Goal: Information Seeking & Learning: Learn about a topic

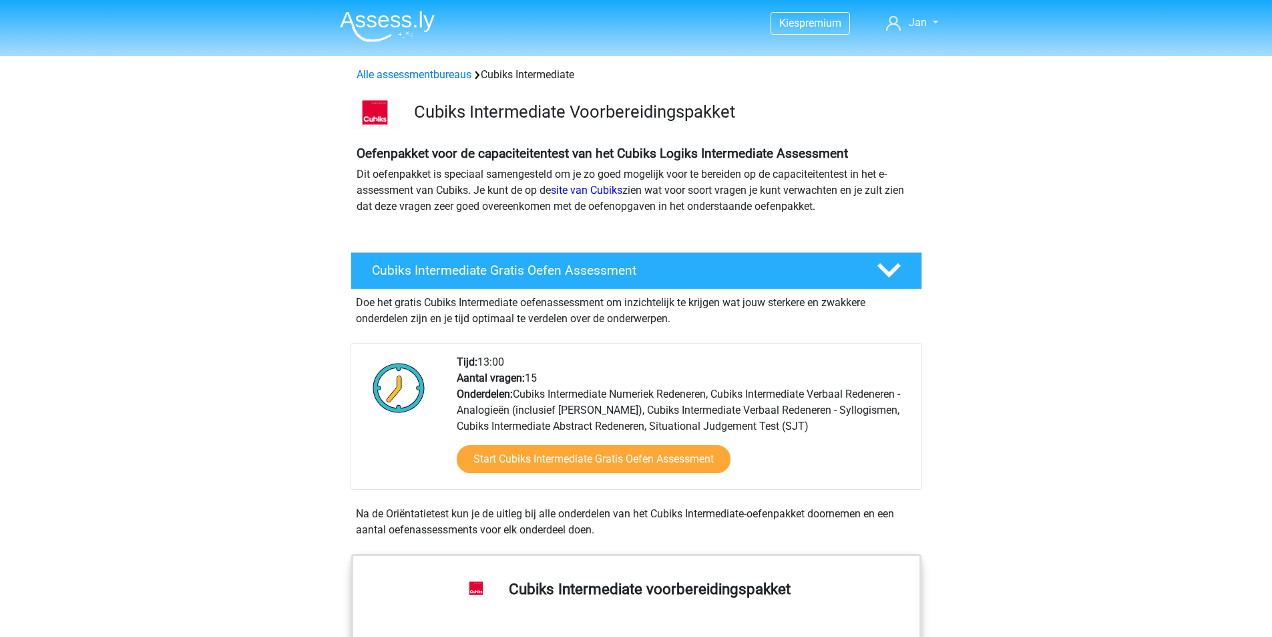
scroll to position [1202, 0]
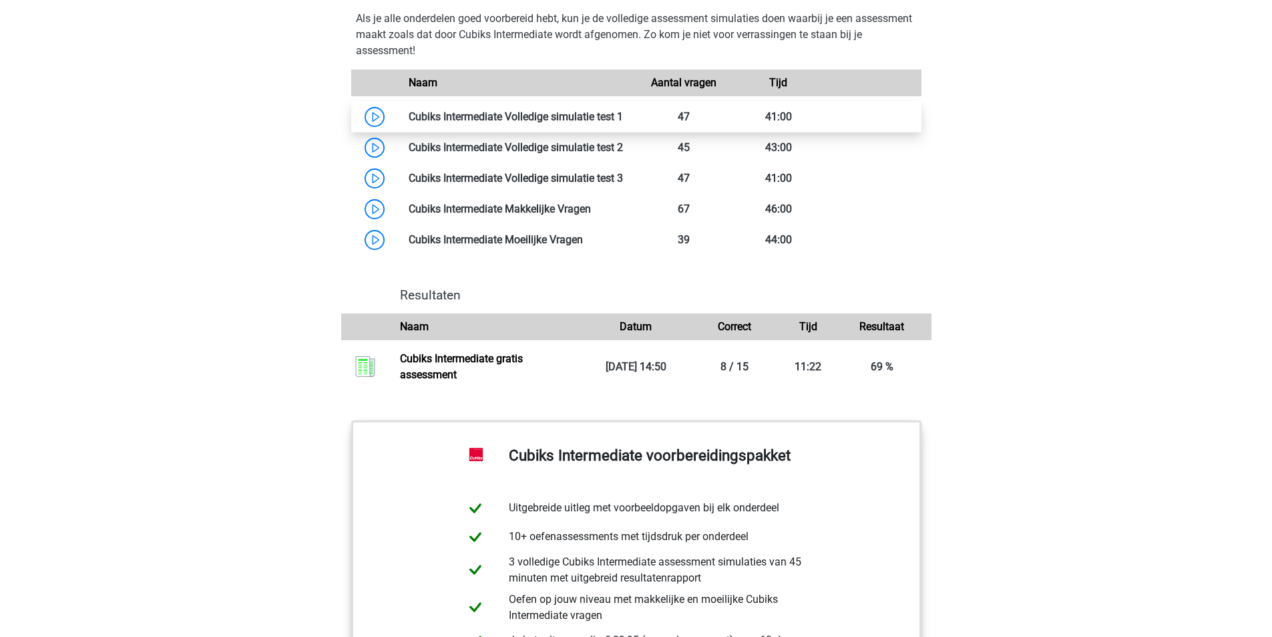
click at [623, 115] on link at bounding box center [623, 116] width 0 height 13
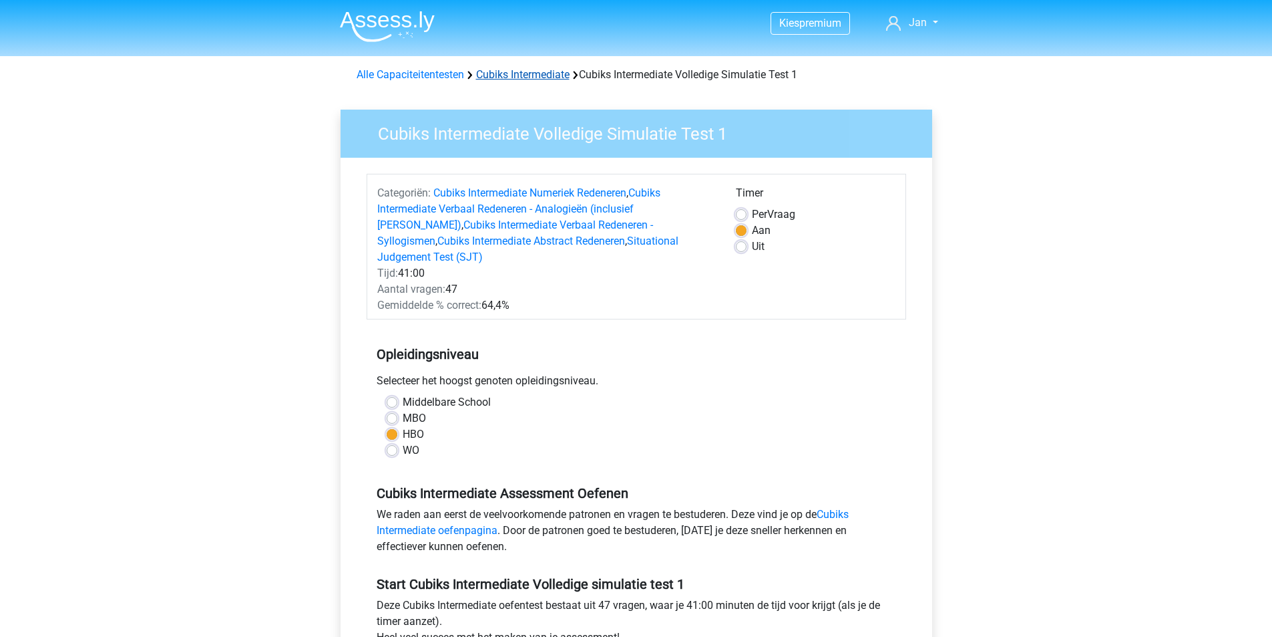
click at [516, 77] on link "Cubiks Intermediate" at bounding box center [523, 74] width 94 height 13
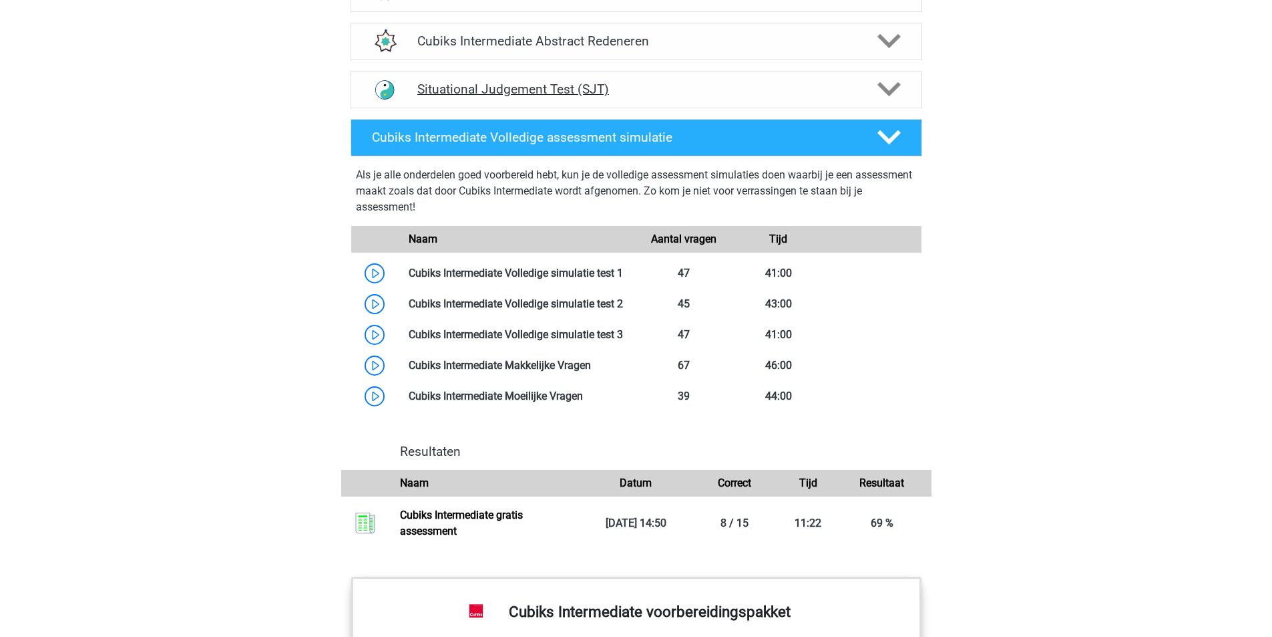
scroll to position [1047, 0]
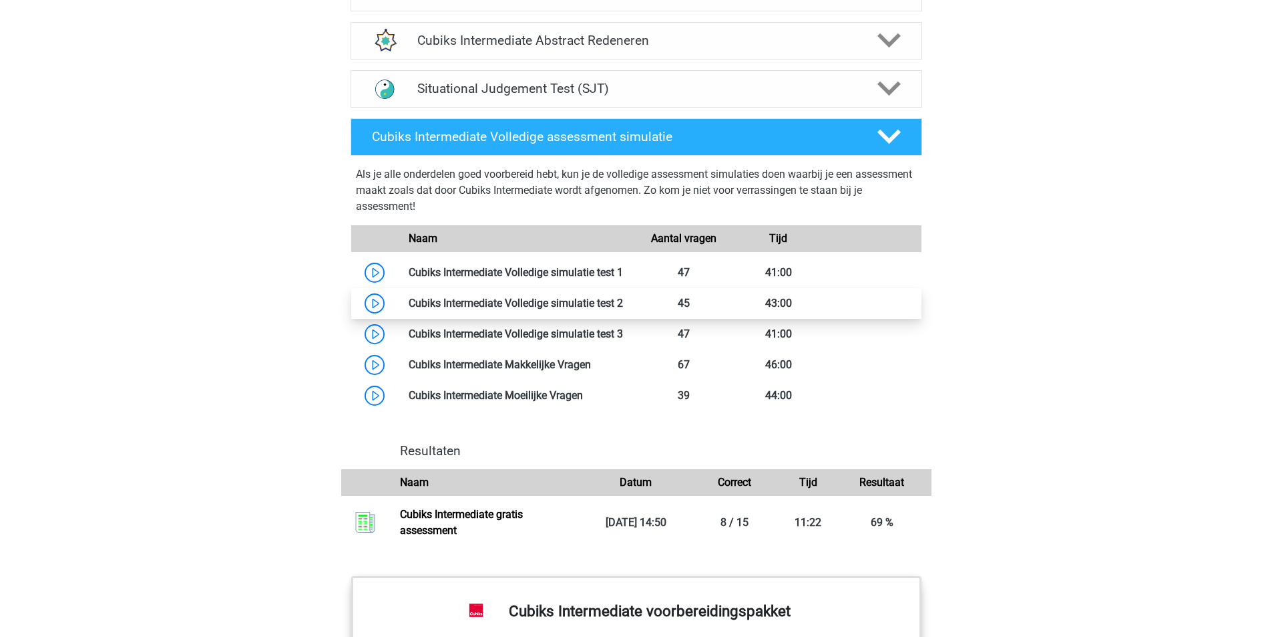
click at [623, 297] on link at bounding box center [623, 303] width 0 height 13
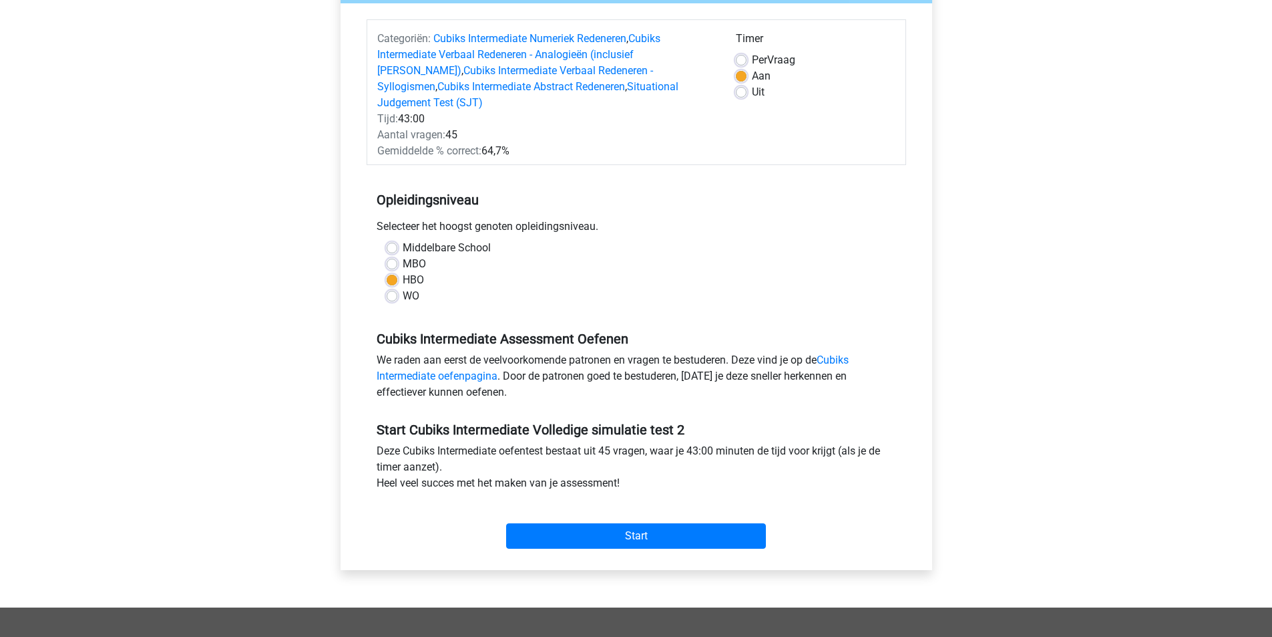
scroll to position [222, 0]
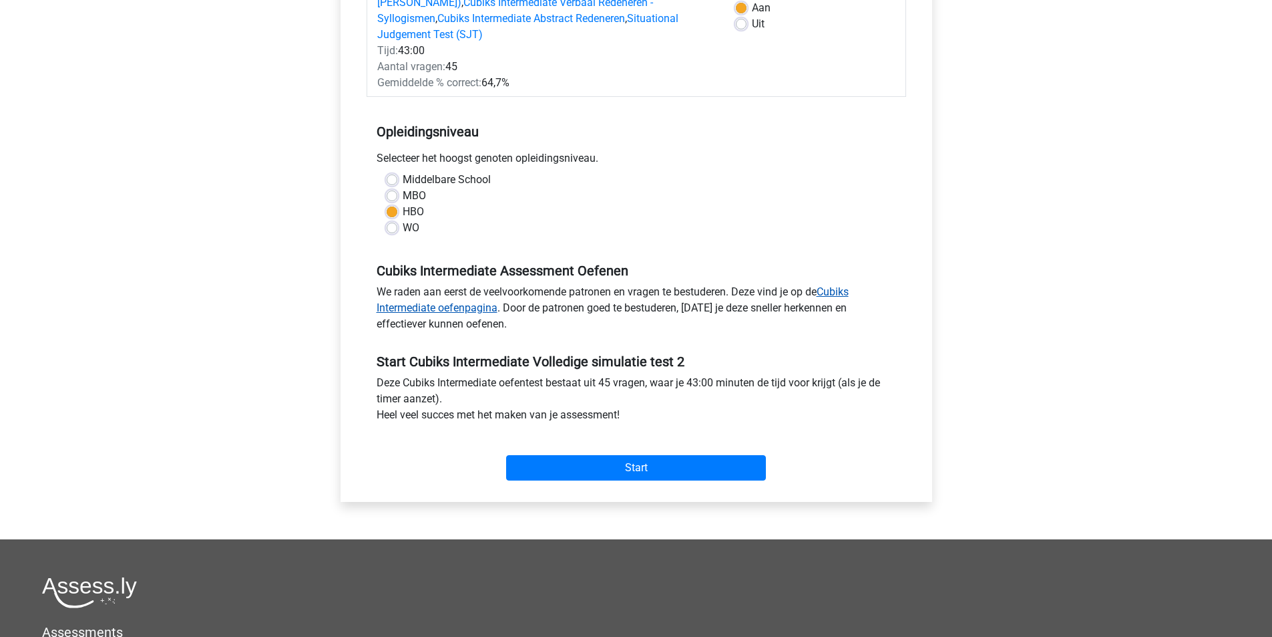
click at [460, 295] on link "Cubiks Intermediate oefenpagina" at bounding box center [613, 299] width 472 height 29
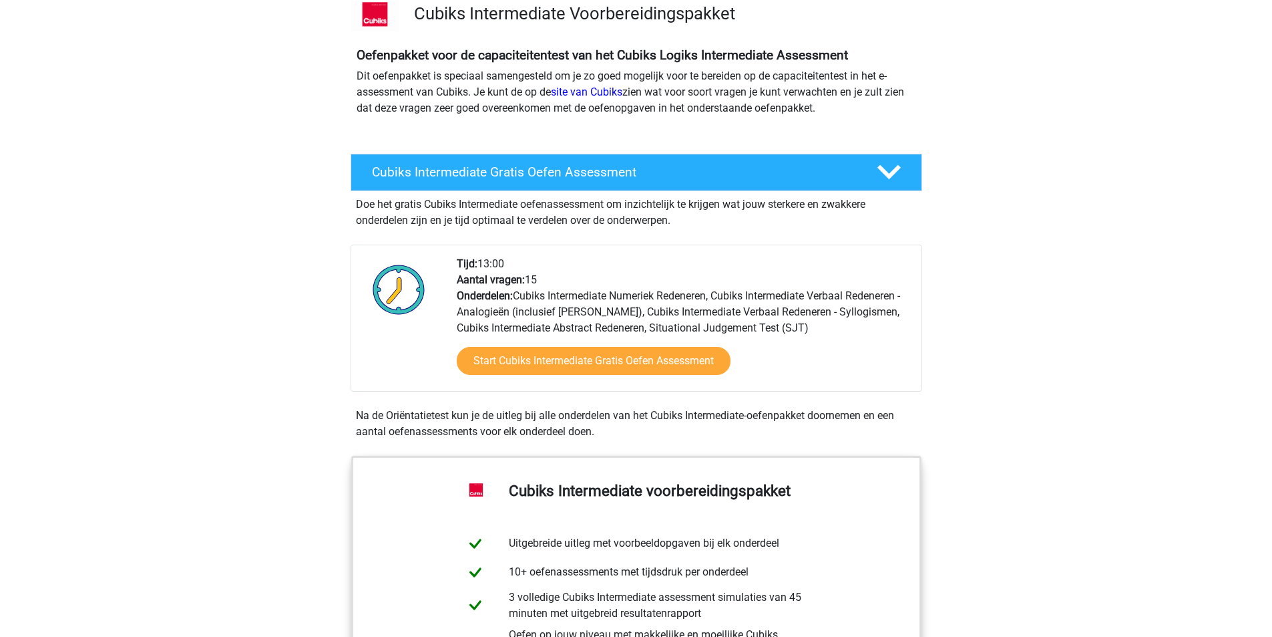
scroll to position [67, 0]
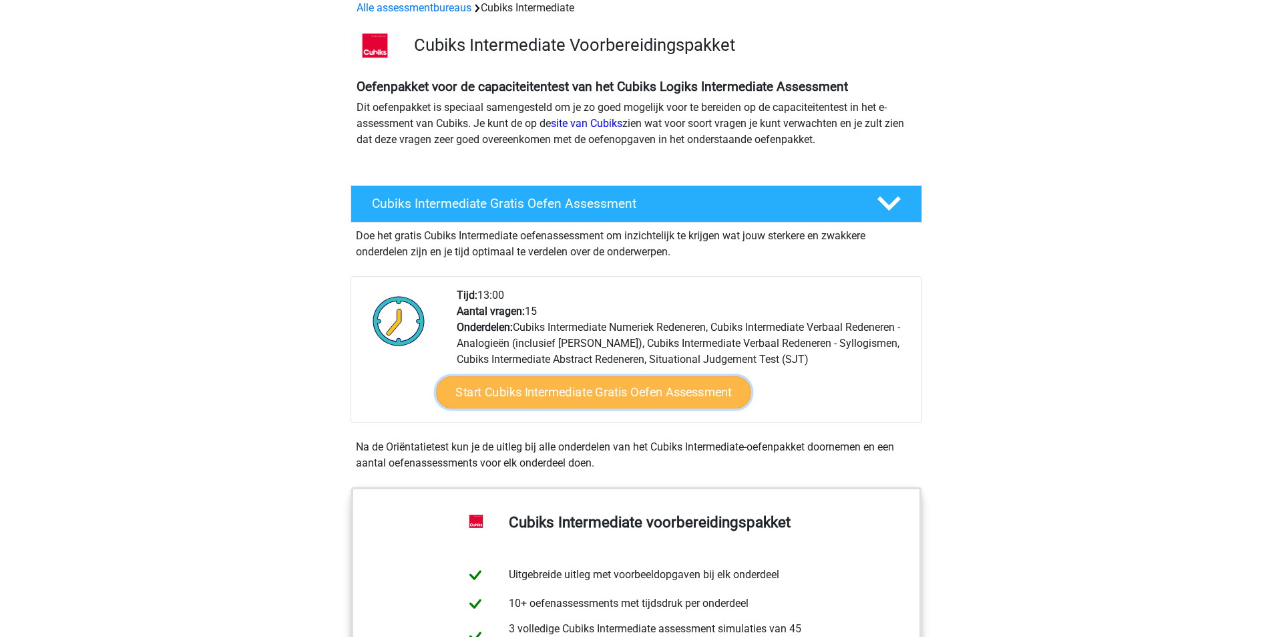
click at [532, 397] on link "Start Cubiks Intermediate Gratis Oefen Assessment" at bounding box center [593, 392] width 315 height 32
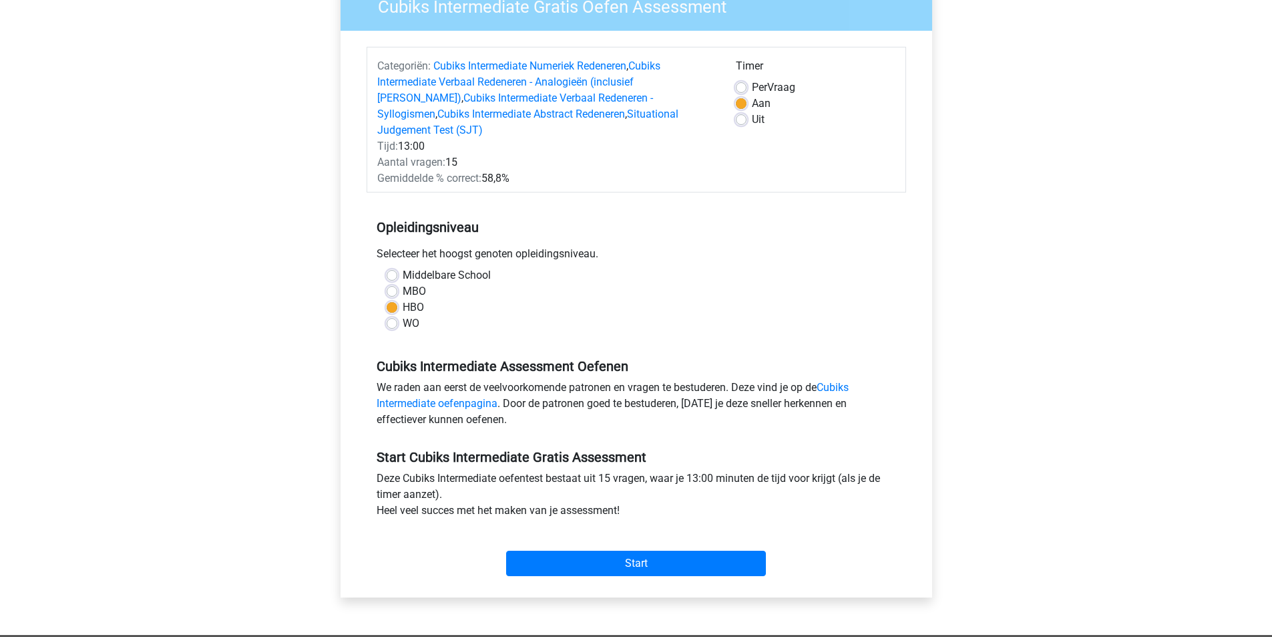
scroll to position [178, 0]
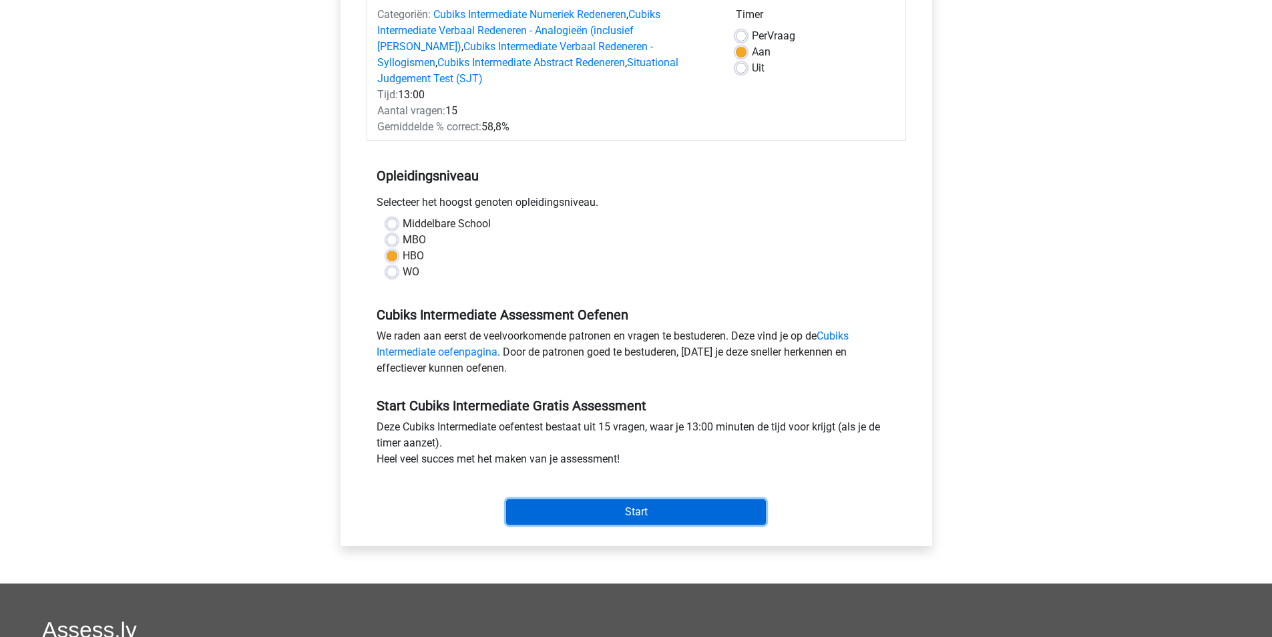
click at [579, 499] on input "Start" at bounding box center [636, 511] width 260 height 25
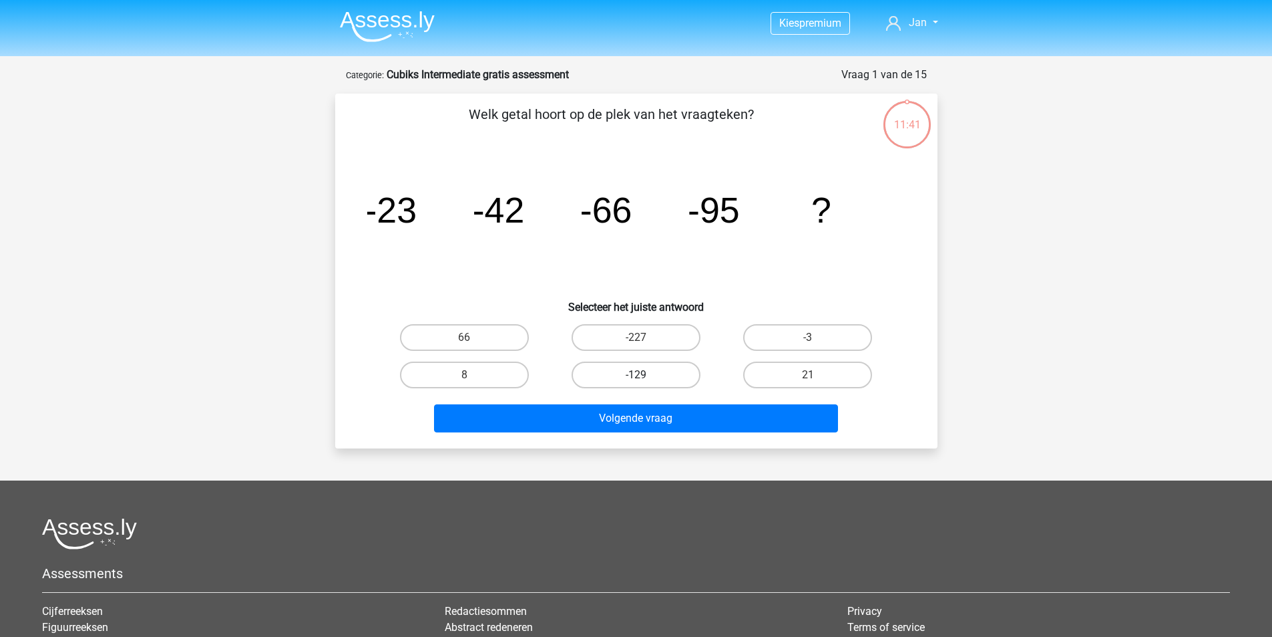
click at [629, 368] on label "-129" at bounding box center [636, 374] width 129 height 27
click at [636, 375] on input "-129" at bounding box center [640, 379] width 9 height 9
radio input "true"
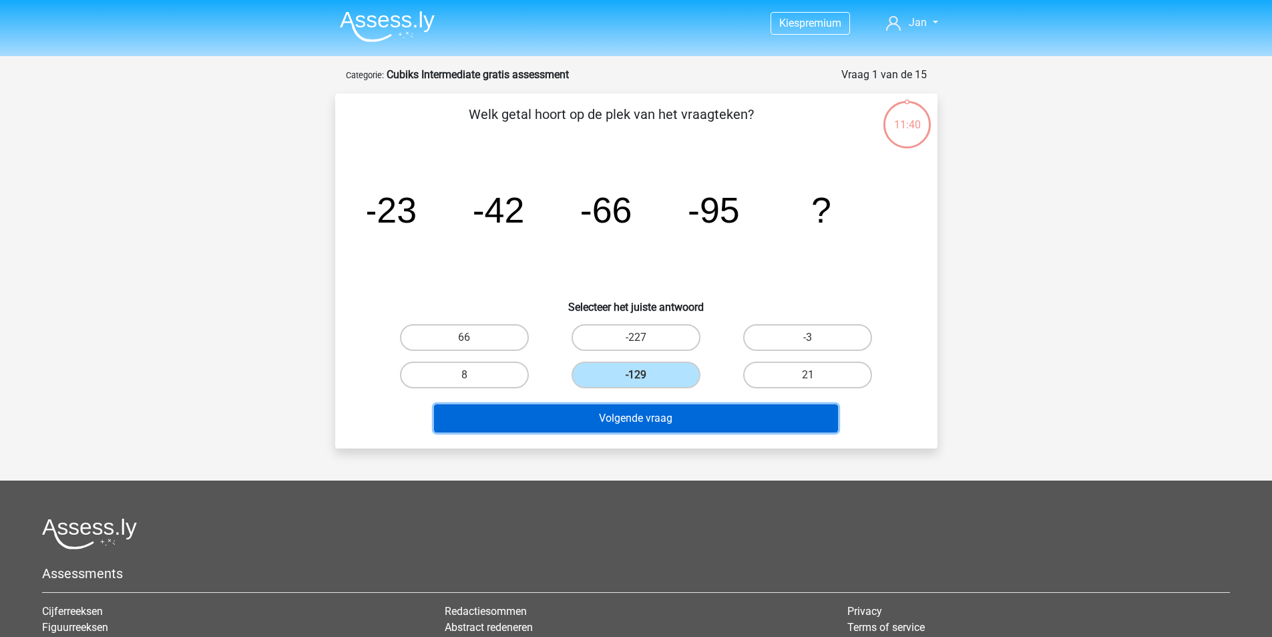
click at [645, 425] on button "Volgende vraag" at bounding box center [636, 418] width 404 height 28
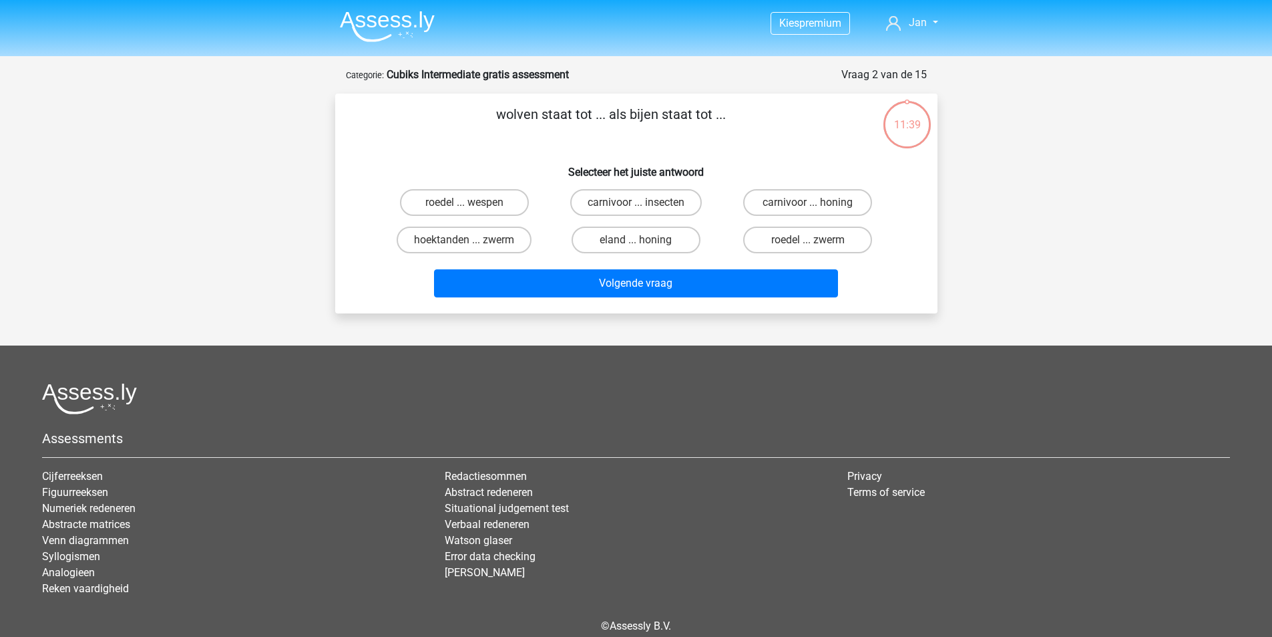
scroll to position [61, 0]
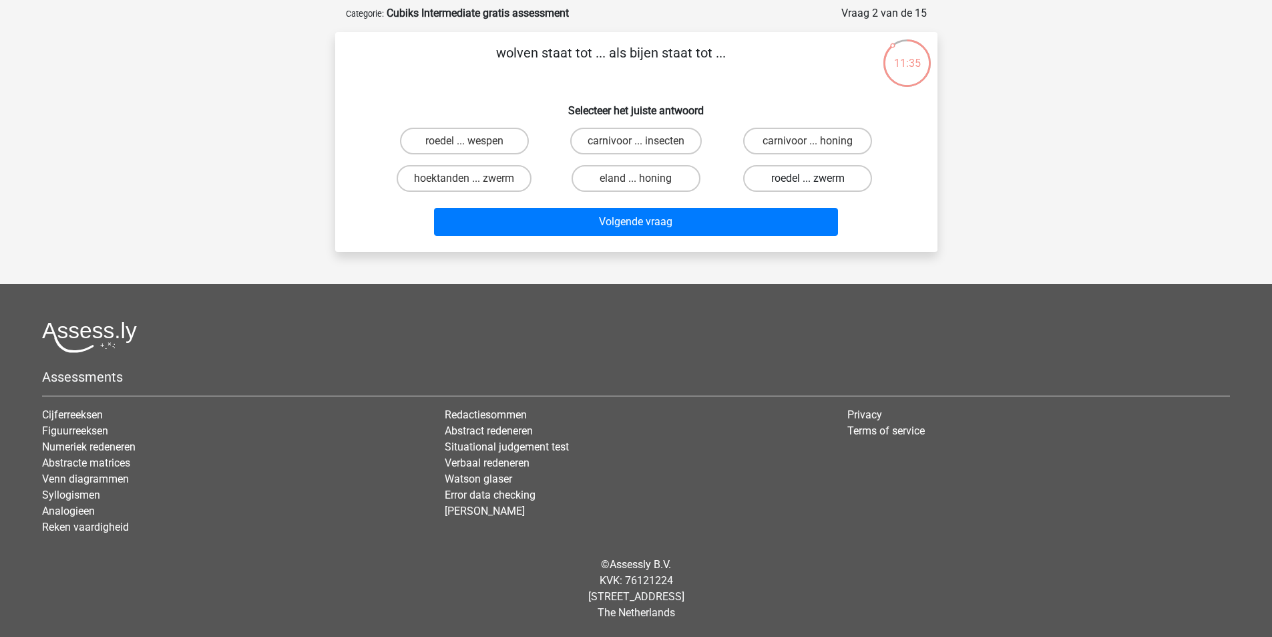
click at [798, 168] on label "roedel ... zwerm" at bounding box center [807, 178] width 129 height 27
click at [808, 178] on input "roedel ... zwerm" at bounding box center [812, 182] width 9 height 9
radio input "true"
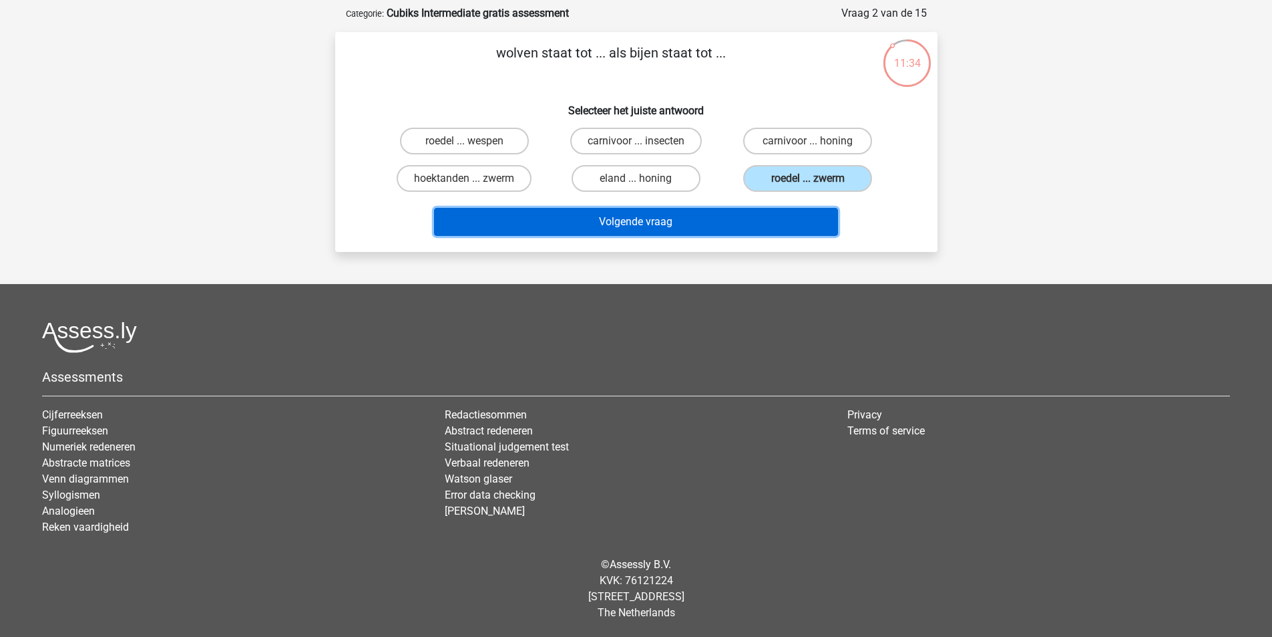
click at [724, 226] on button "Volgende vraag" at bounding box center [636, 222] width 404 height 28
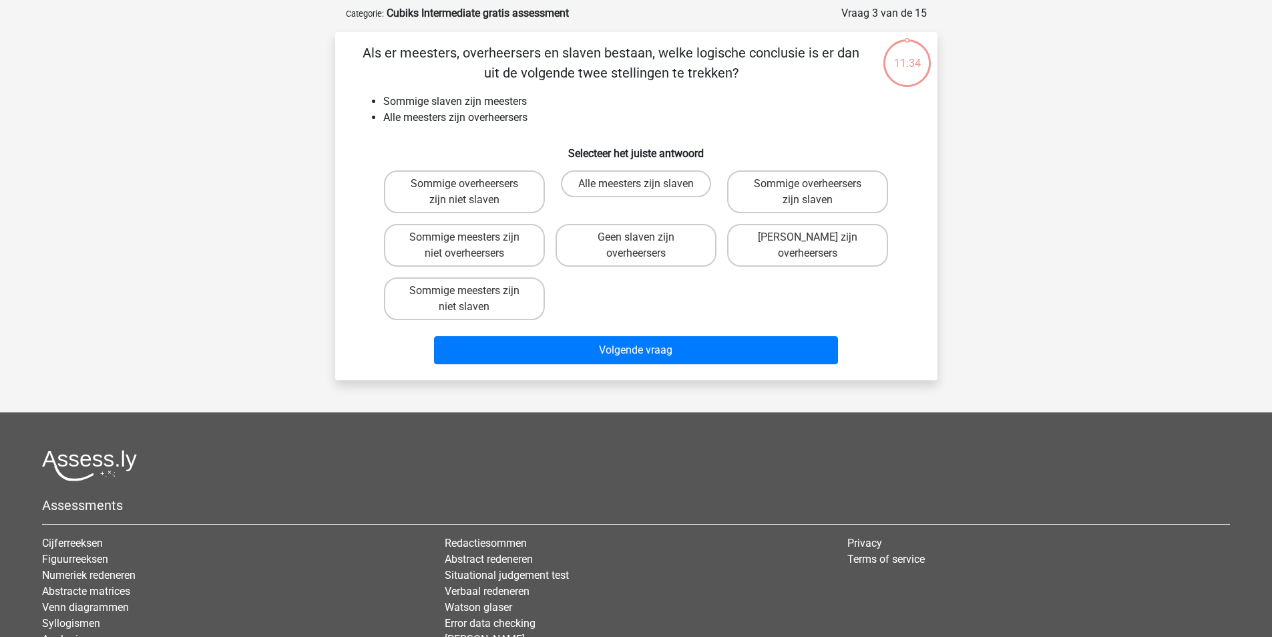
scroll to position [67, 0]
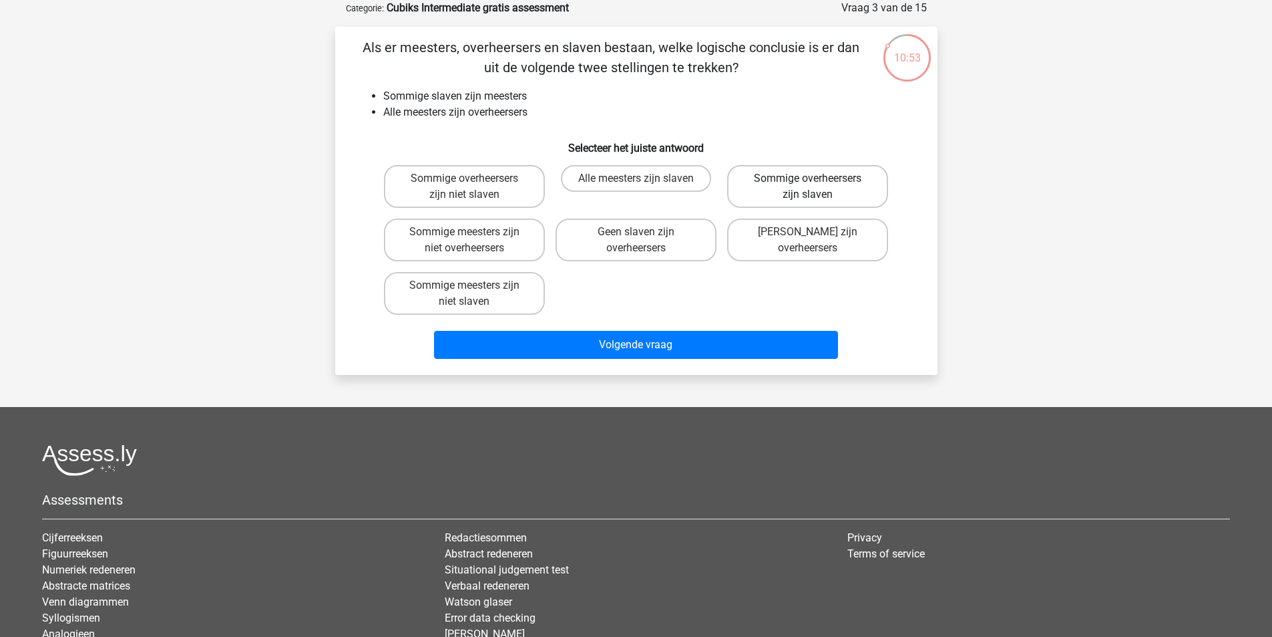
click at [804, 187] on label "Sommige overheersers zijn slaven" at bounding box center [807, 186] width 161 height 43
click at [808, 187] on input "Sommige overheersers zijn slaven" at bounding box center [812, 182] width 9 height 9
radio input "true"
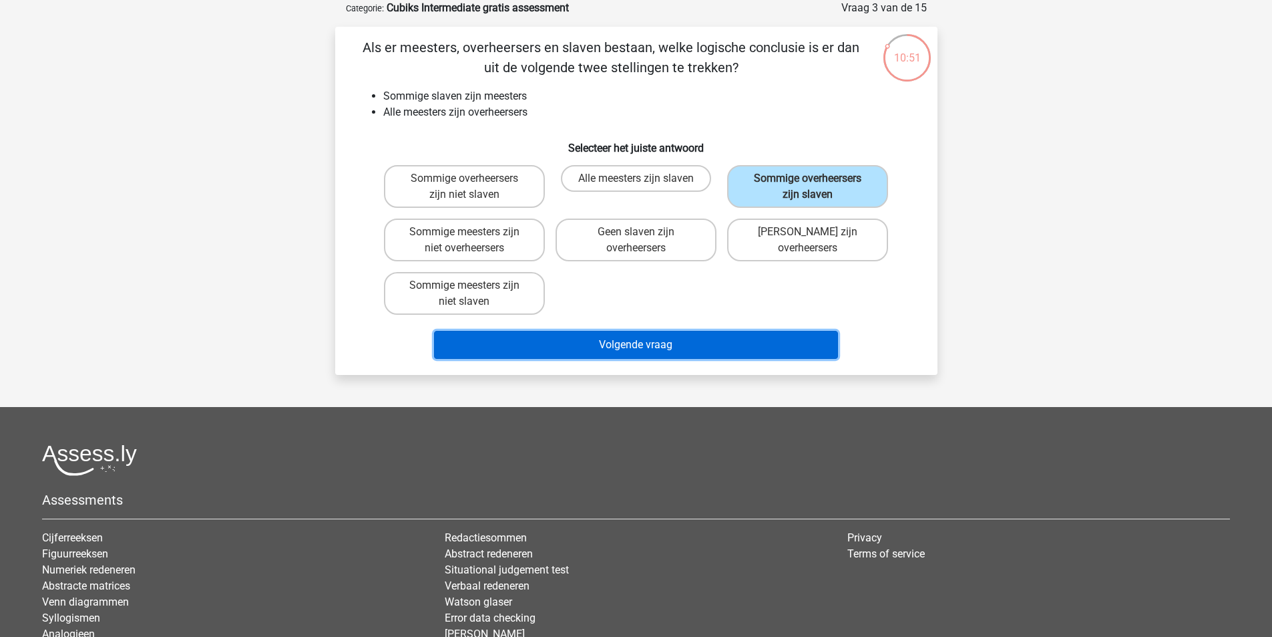
click at [617, 347] on button "Volgende vraag" at bounding box center [636, 345] width 404 height 28
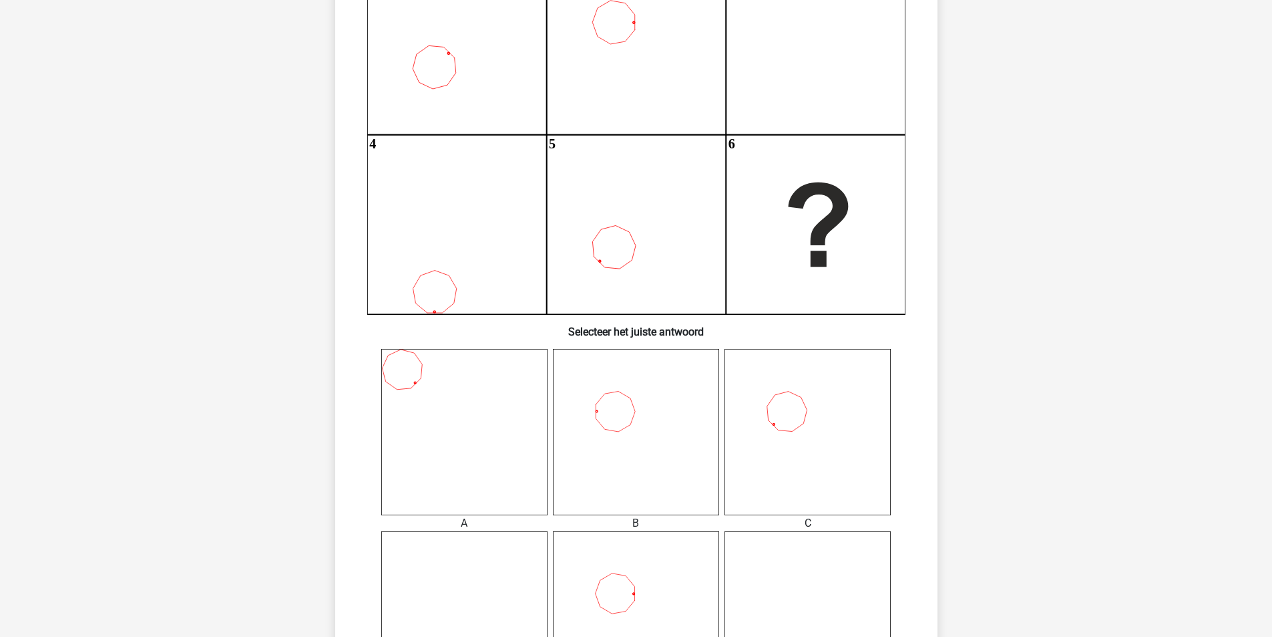
scroll to position [223, 0]
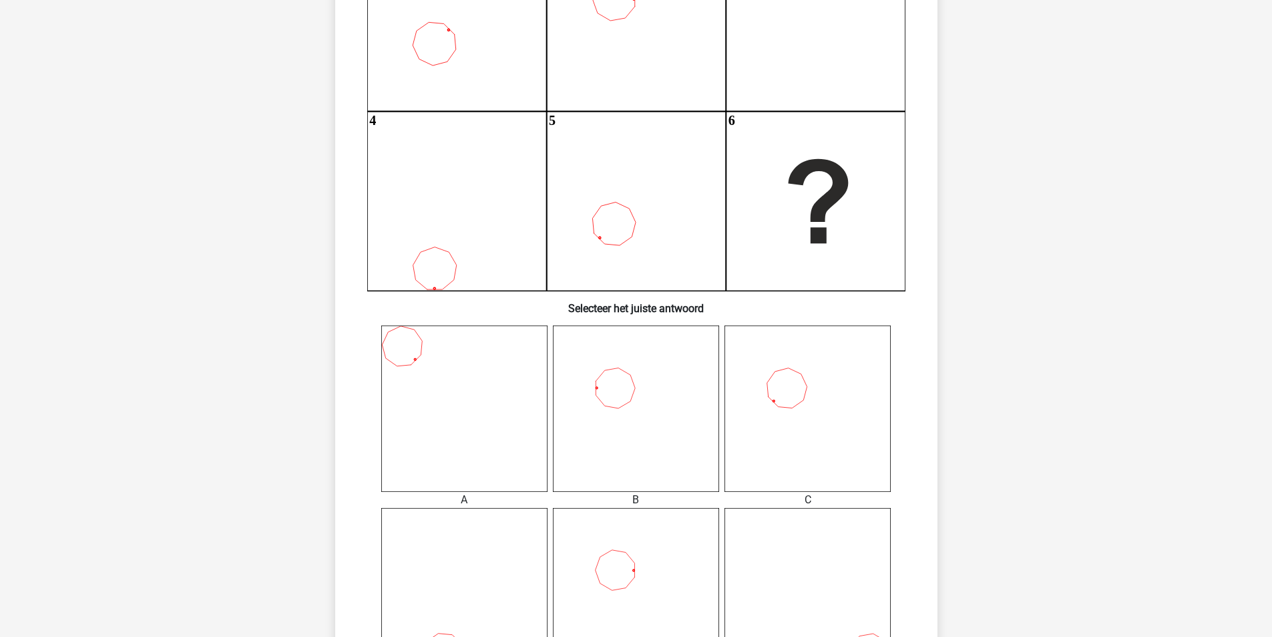
click at [633, 400] on icon at bounding box center [636, 408] width 166 height 166
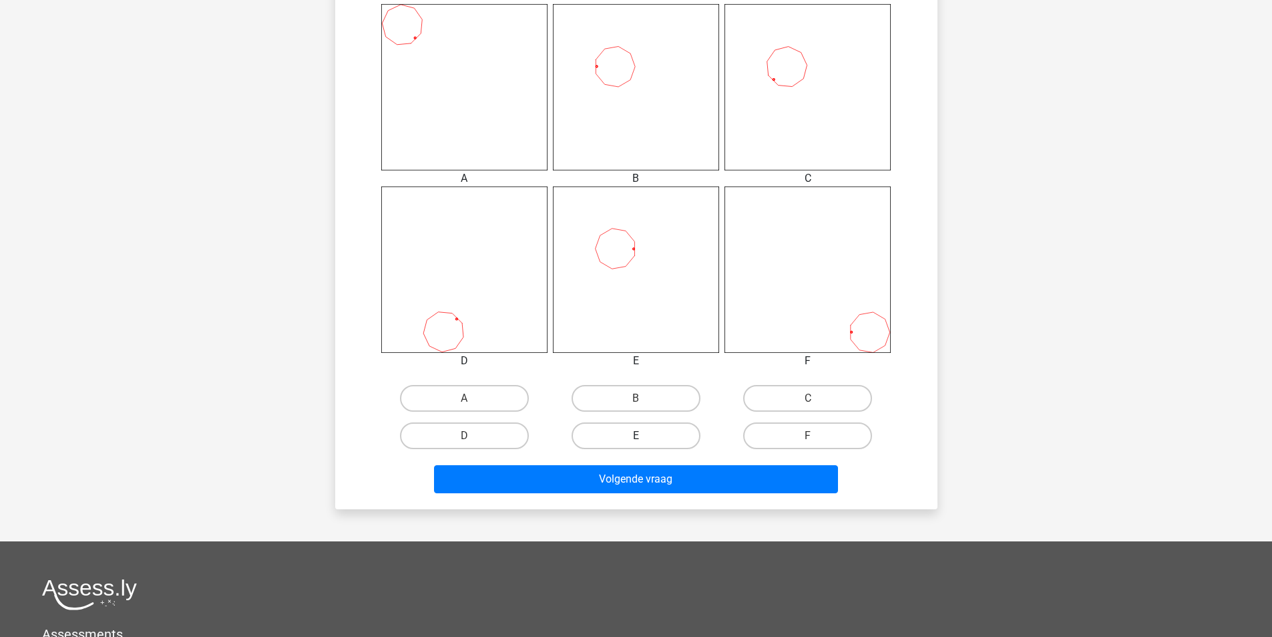
scroll to position [557, 0]
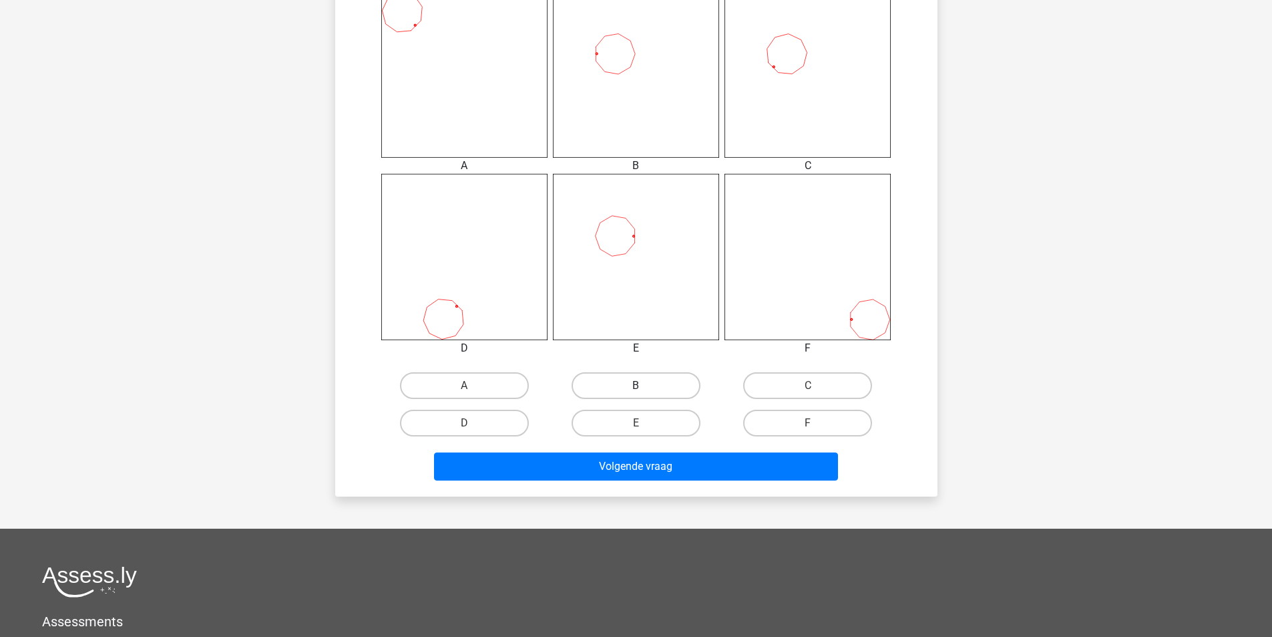
click at [625, 385] on label "B" at bounding box center [636, 385] width 129 height 27
click at [636, 385] on input "B" at bounding box center [640, 389] width 9 height 9
radio input "true"
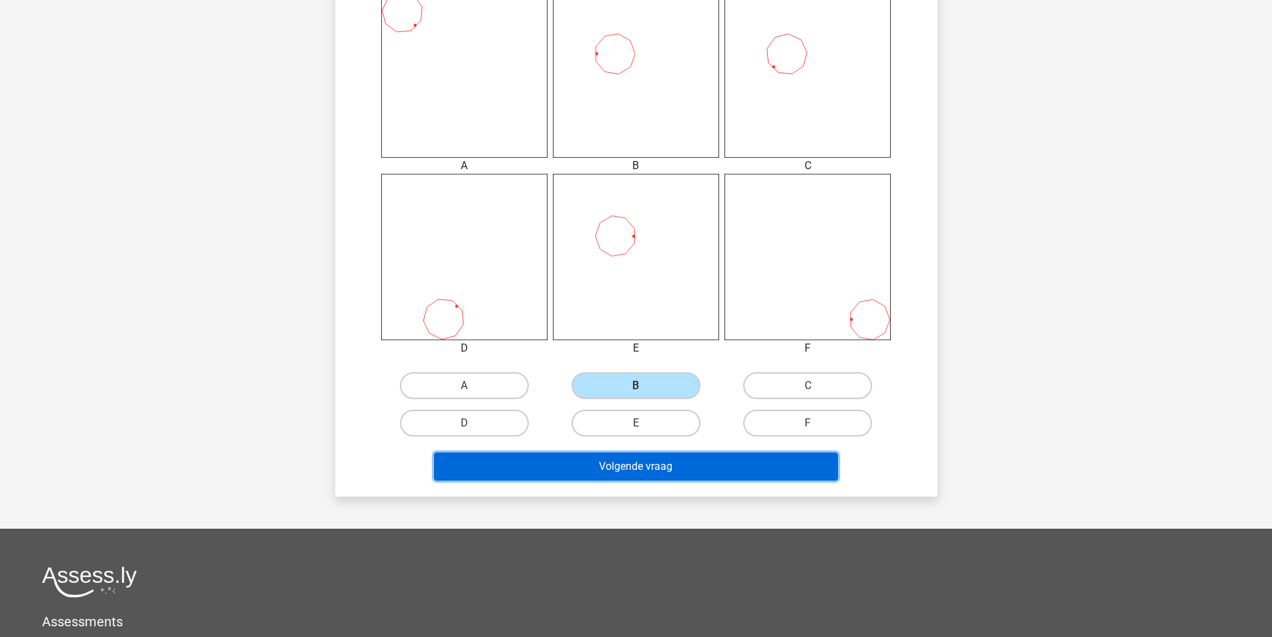
click at [628, 467] on button "Volgende vraag" at bounding box center [636, 466] width 404 height 28
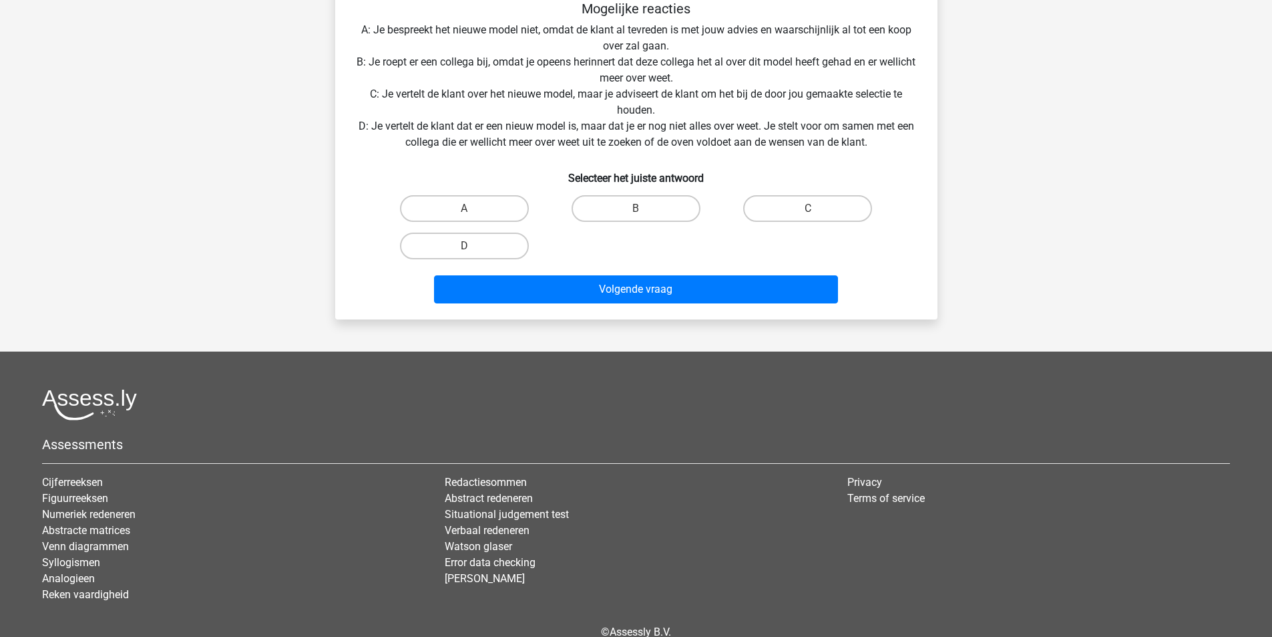
scroll to position [67, 0]
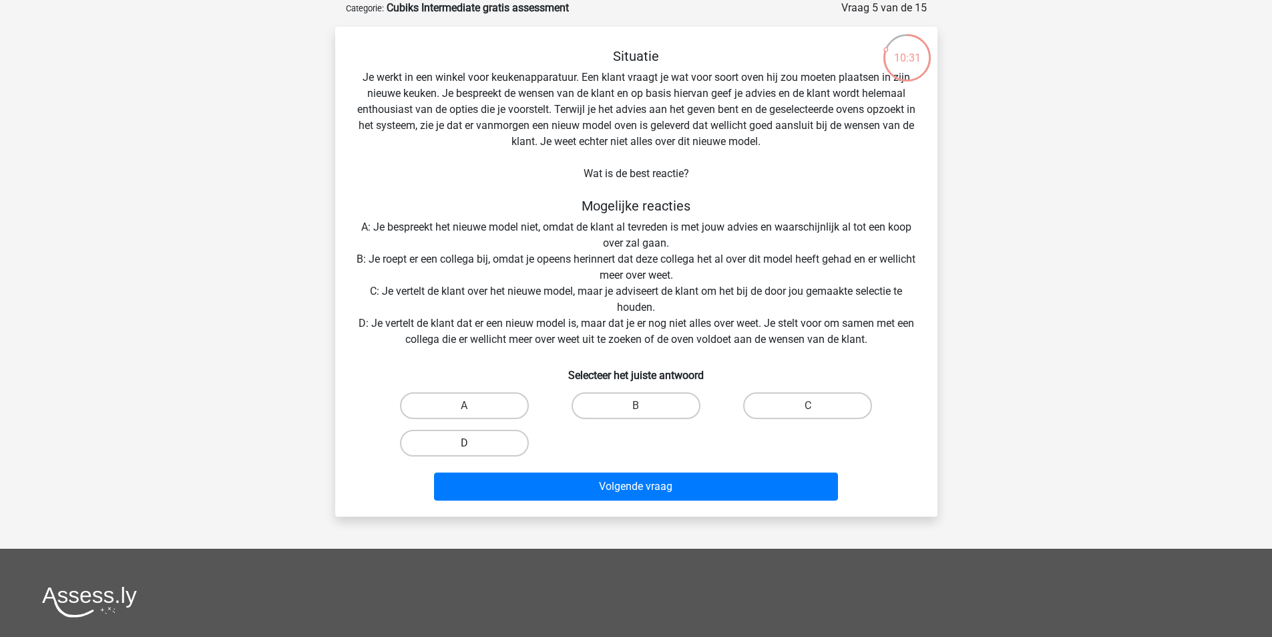
click at [484, 445] on label "D" at bounding box center [464, 442] width 129 height 27
click at [473, 445] on input "D" at bounding box center [468, 447] width 9 height 9
radio input "true"
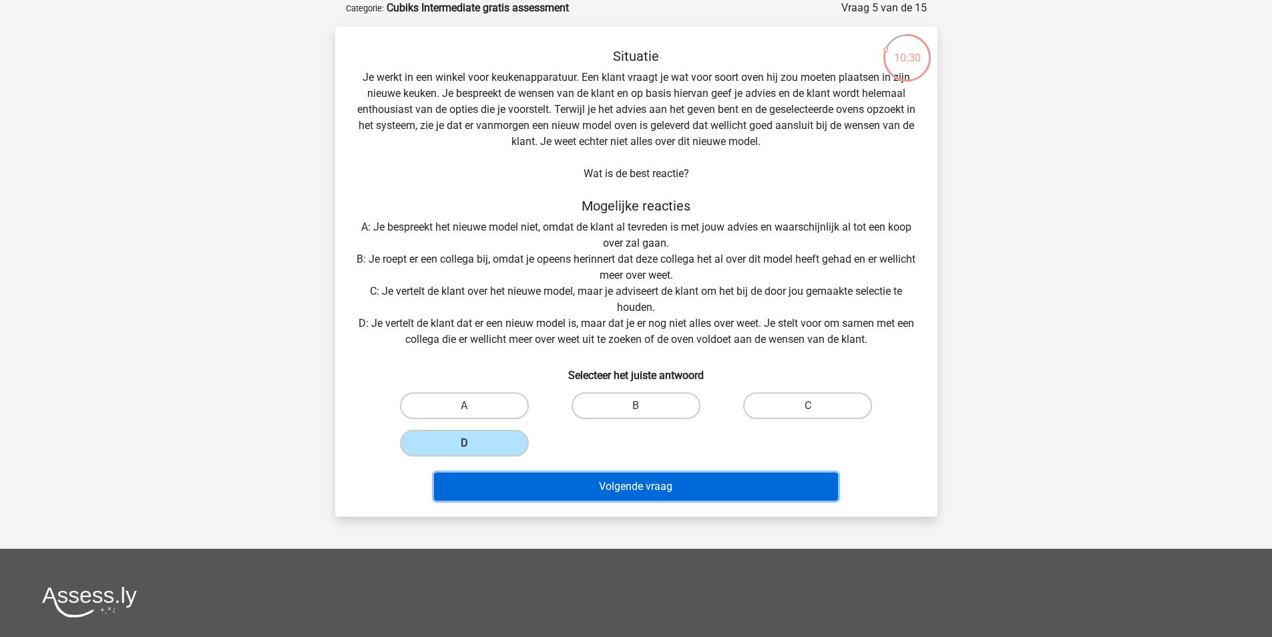
click at [613, 491] on button "Volgende vraag" at bounding box center [636, 486] width 404 height 28
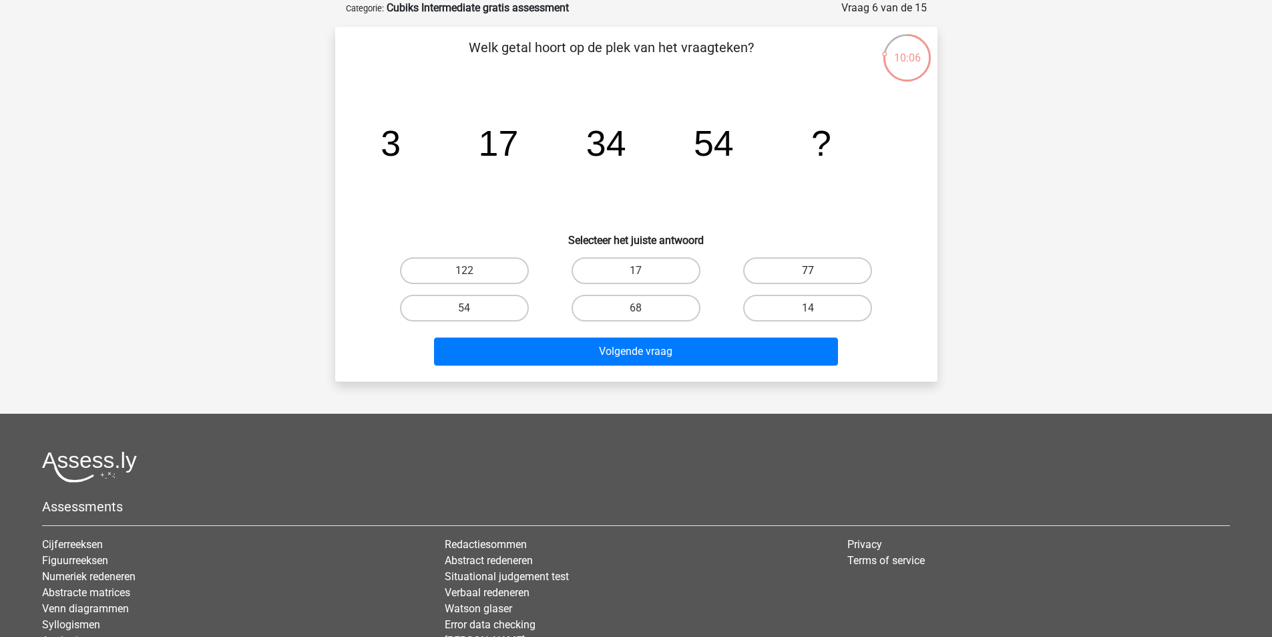
click at [798, 273] on label "77" at bounding box center [807, 270] width 129 height 27
click at [808, 273] on input "77" at bounding box center [812, 275] width 9 height 9
radio input "true"
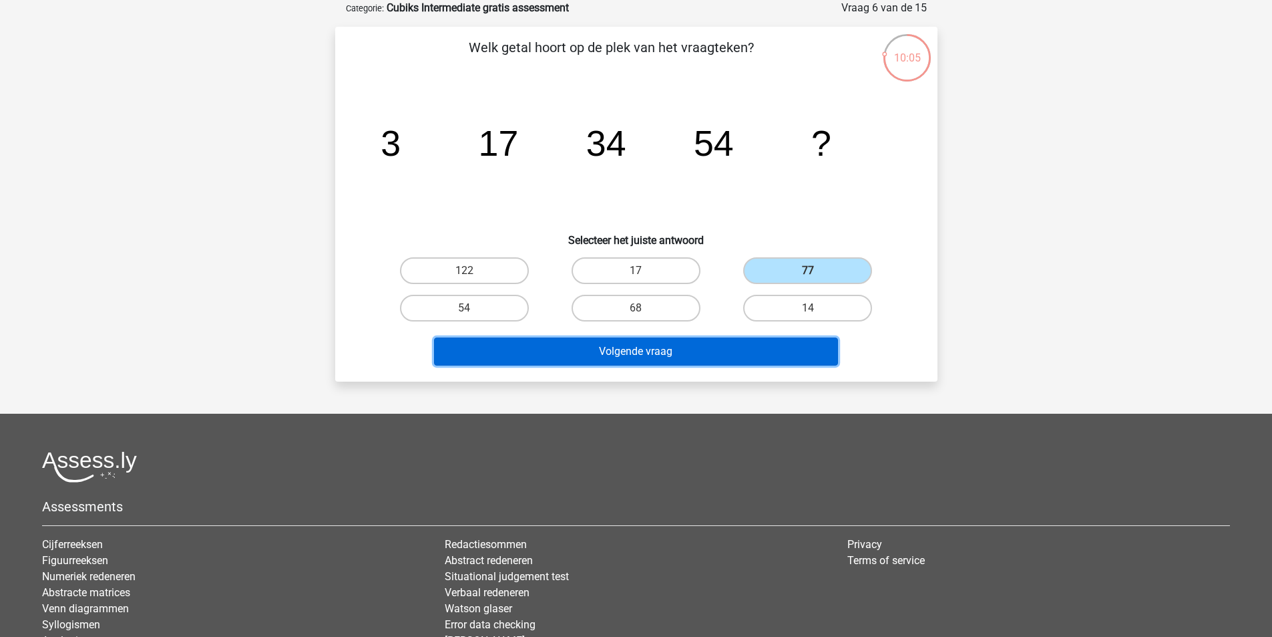
click at [721, 355] on button "Volgende vraag" at bounding box center [636, 351] width 404 height 28
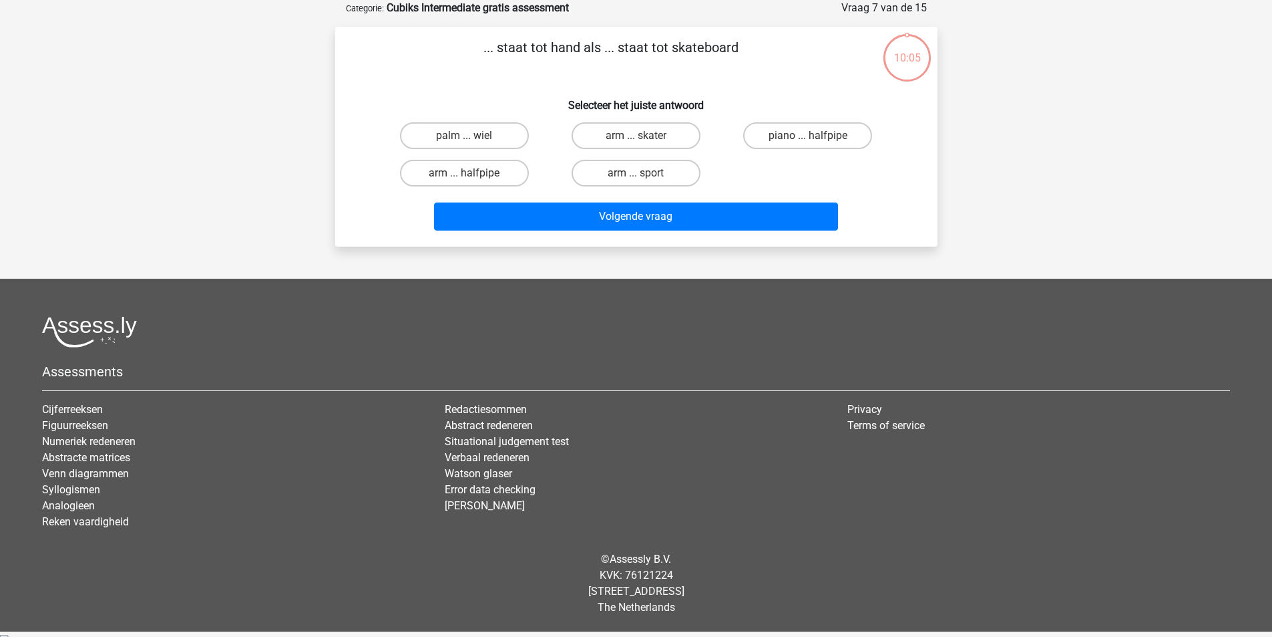
scroll to position [61, 0]
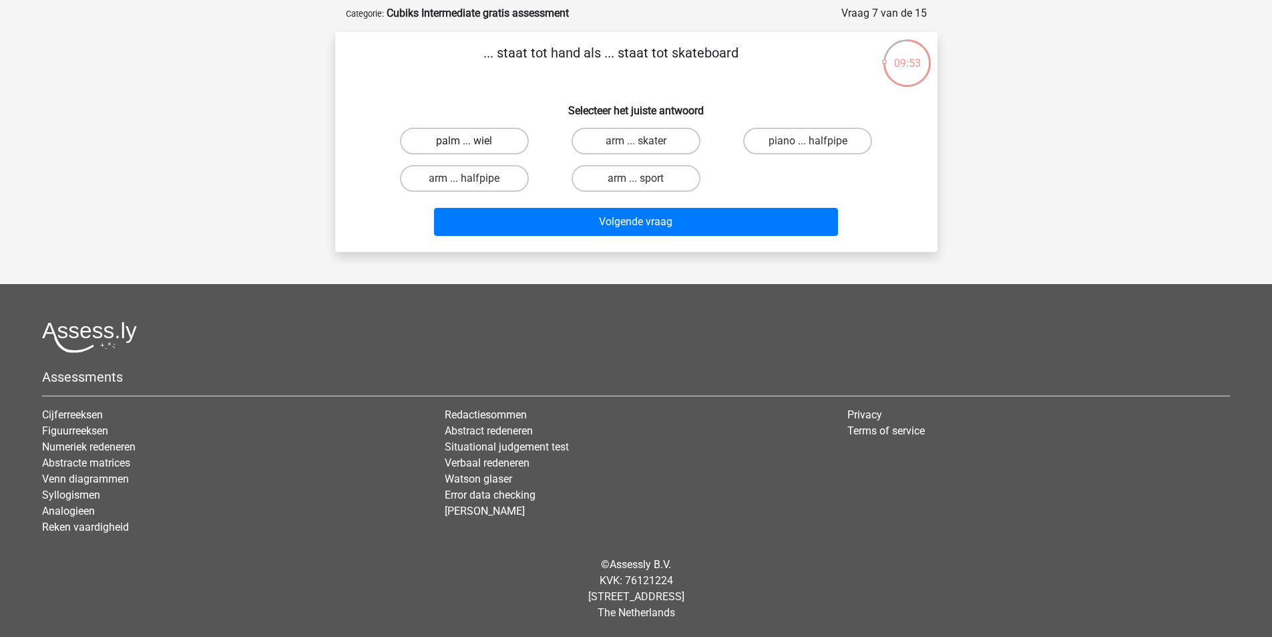
click at [466, 136] on label "palm ... wiel" at bounding box center [464, 141] width 129 height 27
click at [466, 141] on input "palm ... wiel" at bounding box center [468, 145] width 9 height 9
radio input "true"
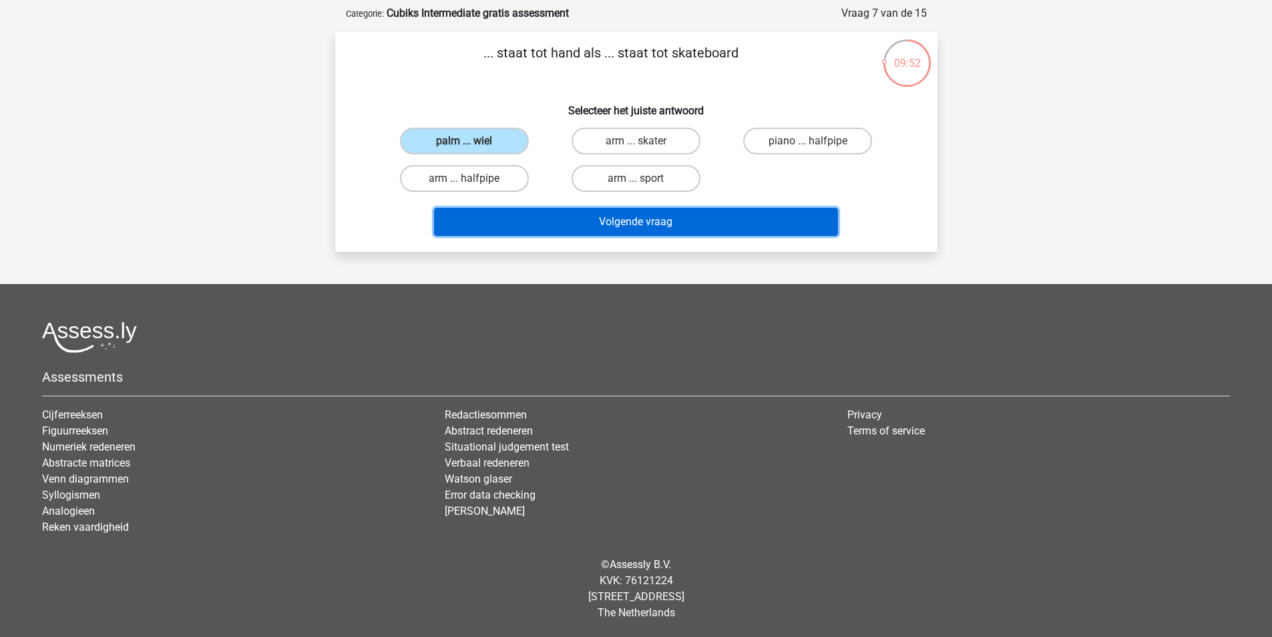
click at [659, 231] on button "Volgende vraag" at bounding box center [636, 222] width 404 height 28
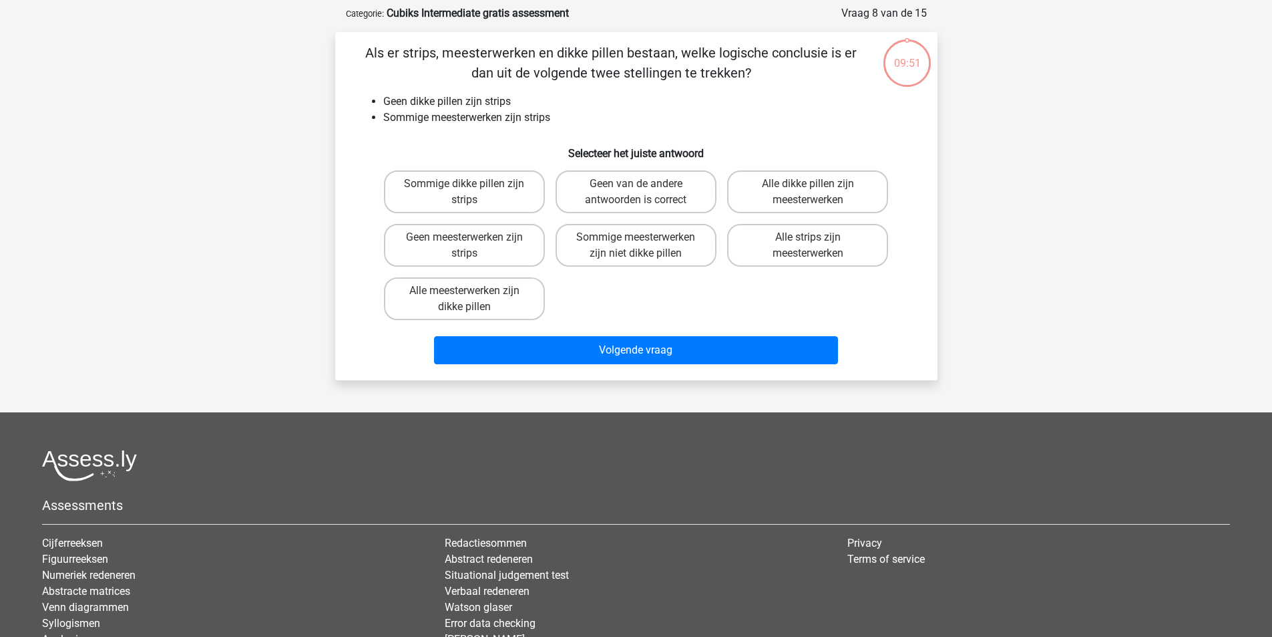
scroll to position [67, 0]
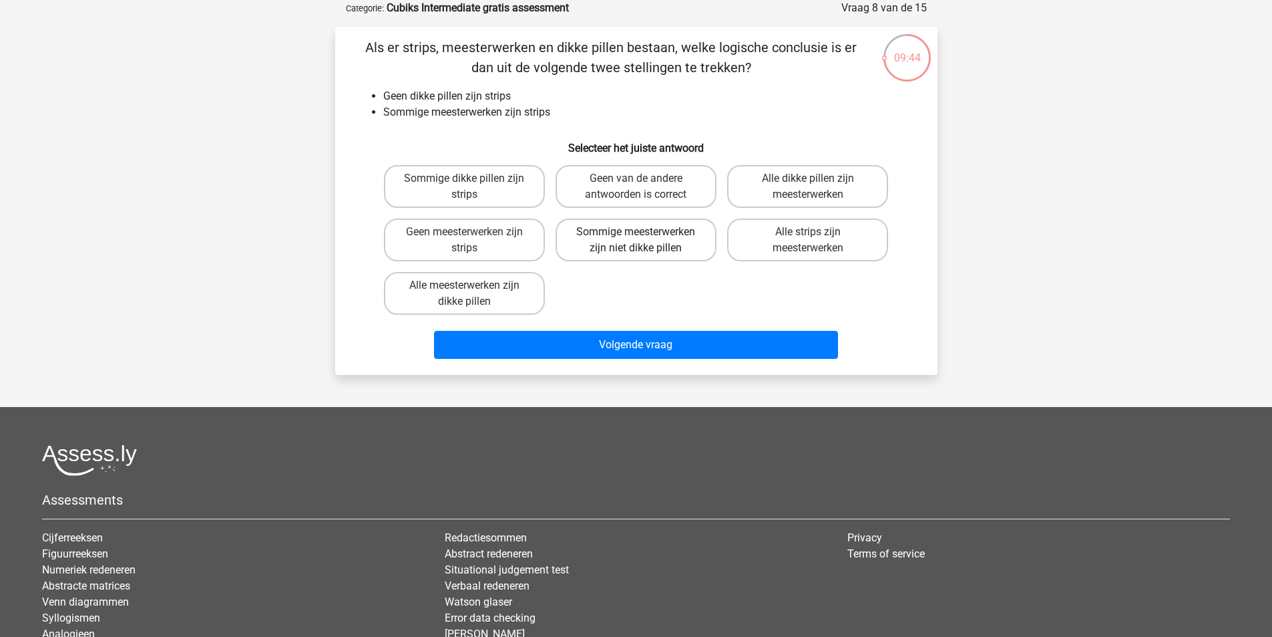
click at [613, 220] on label "Sommige meesterwerken zijn niet dikke pillen" at bounding box center [636, 239] width 161 height 43
click at [636, 232] on input "Sommige meesterwerken zijn niet dikke pillen" at bounding box center [640, 236] width 9 height 9
radio input "true"
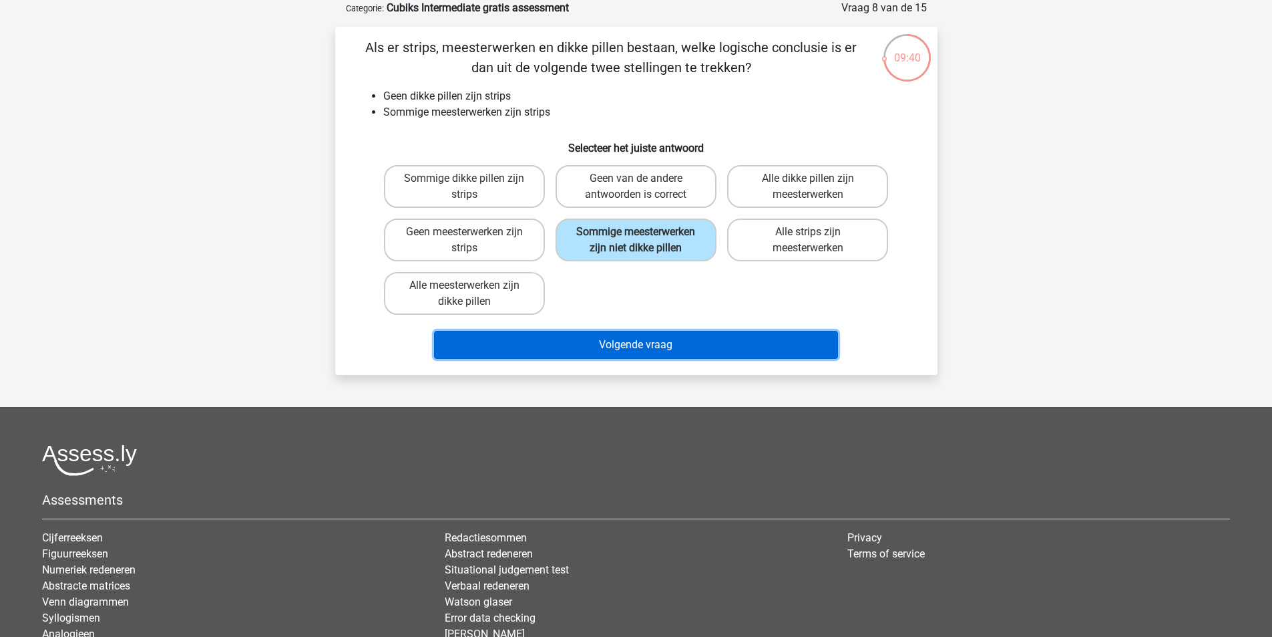
click at [644, 345] on button "Volgende vraag" at bounding box center [636, 345] width 404 height 28
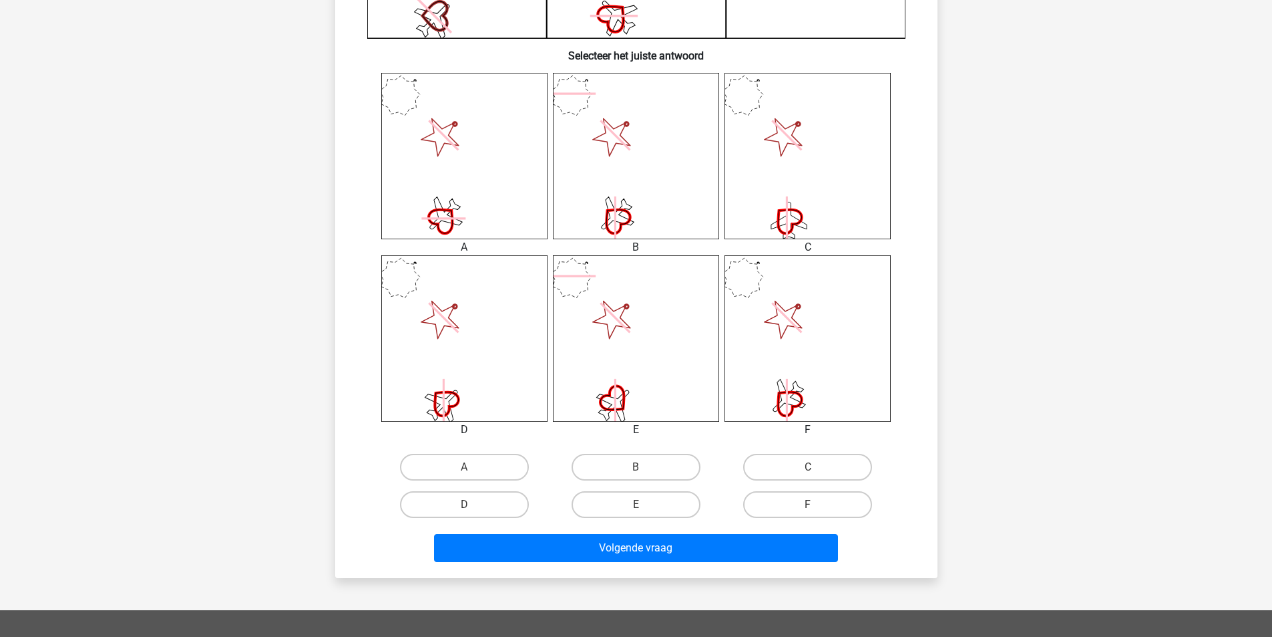
scroll to position [512, 0]
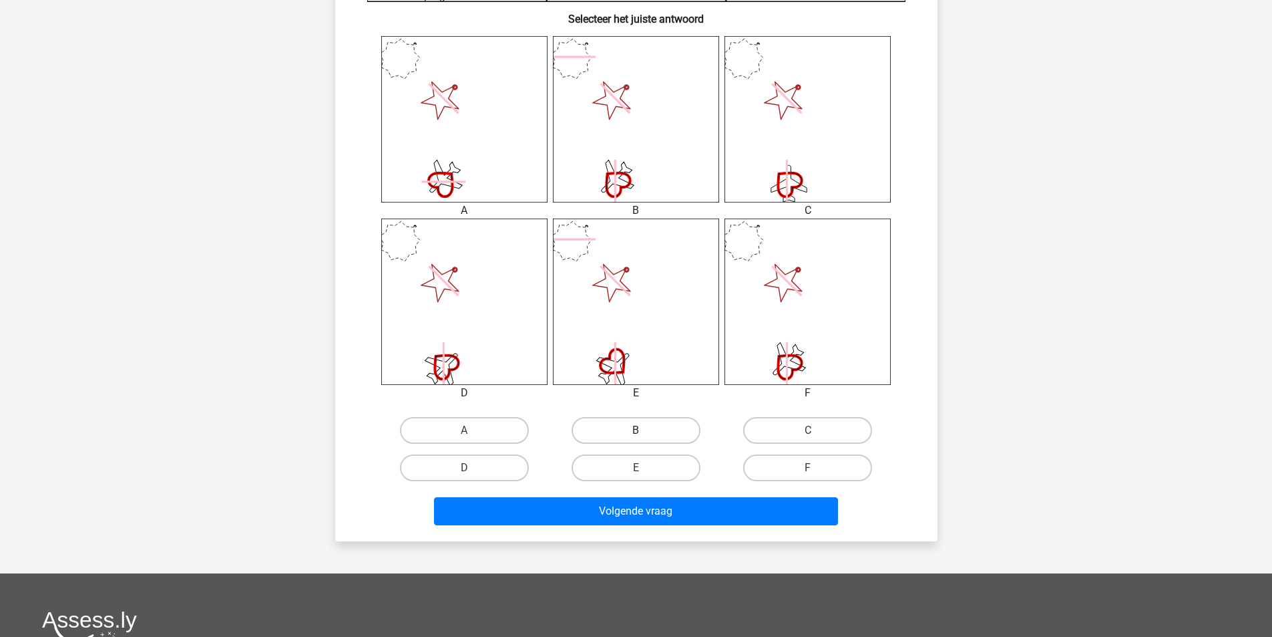
click at [619, 427] on label "B" at bounding box center [636, 430] width 129 height 27
click at [636, 430] on input "B" at bounding box center [640, 434] width 9 height 9
radio input "true"
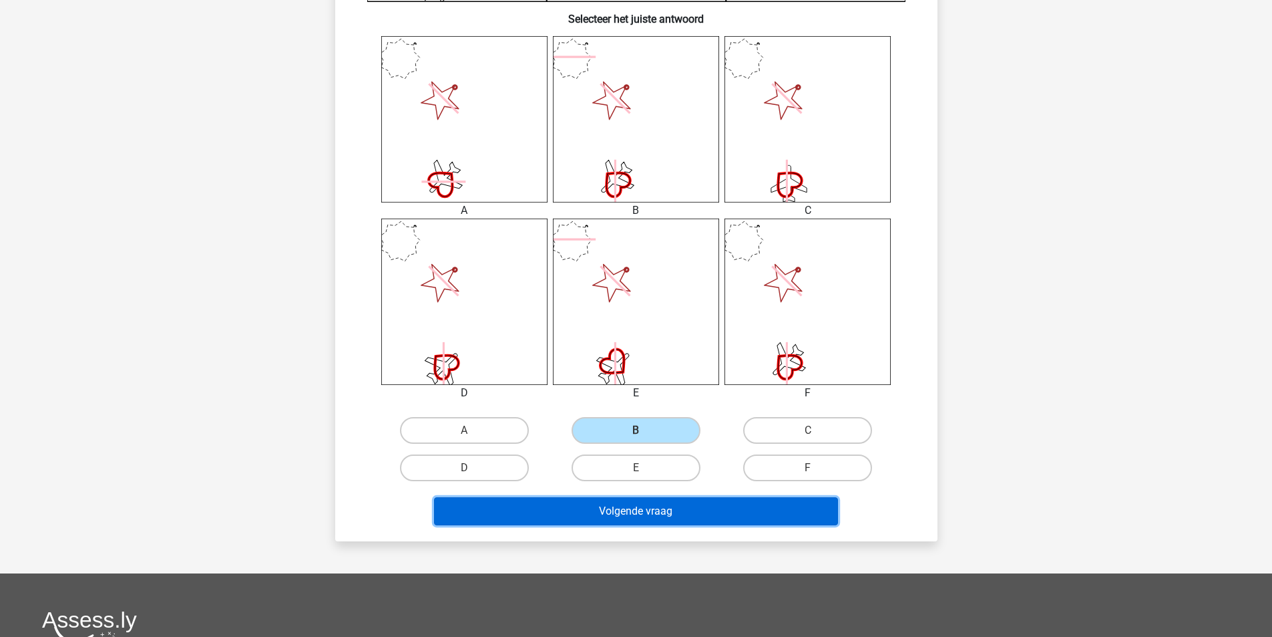
click at [647, 510] on button "Volgende vraag" at bounding box center [636, 511] width 404 height 28
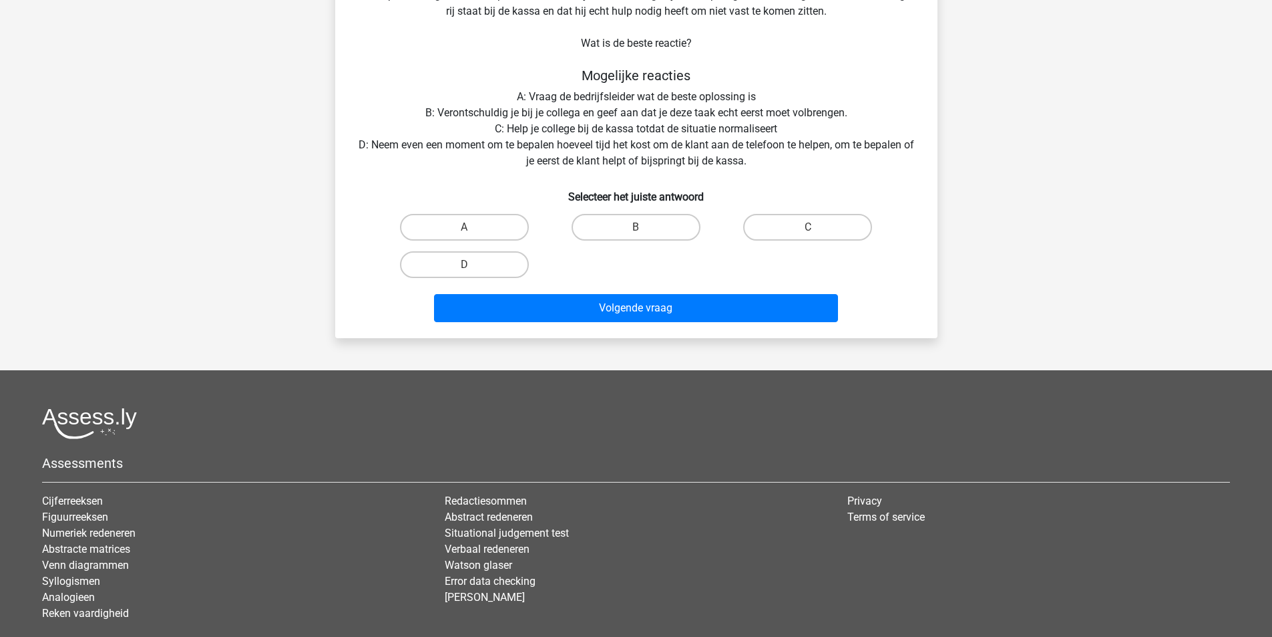
scroll to position [67, 0]
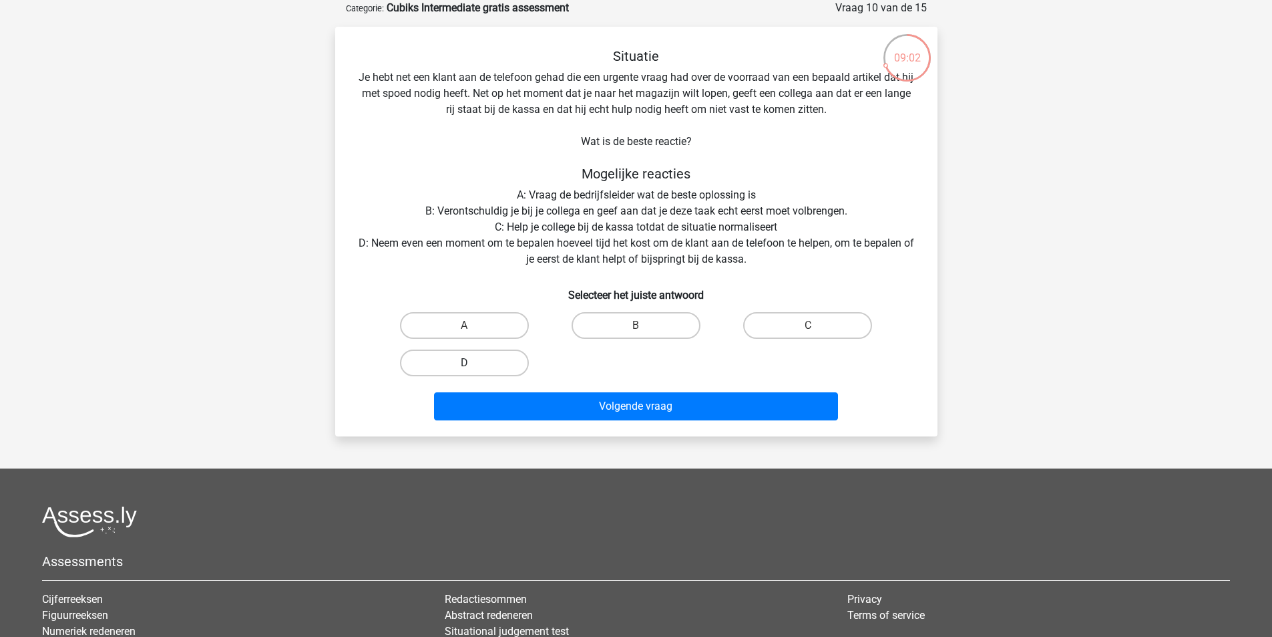
click at [498, 353] on label "D" at bounding box center [464, 362] width 129 height 27
click at [473, 363] on input "D" at bounding box center [468, 367] width 9 height 9
radio input "true"
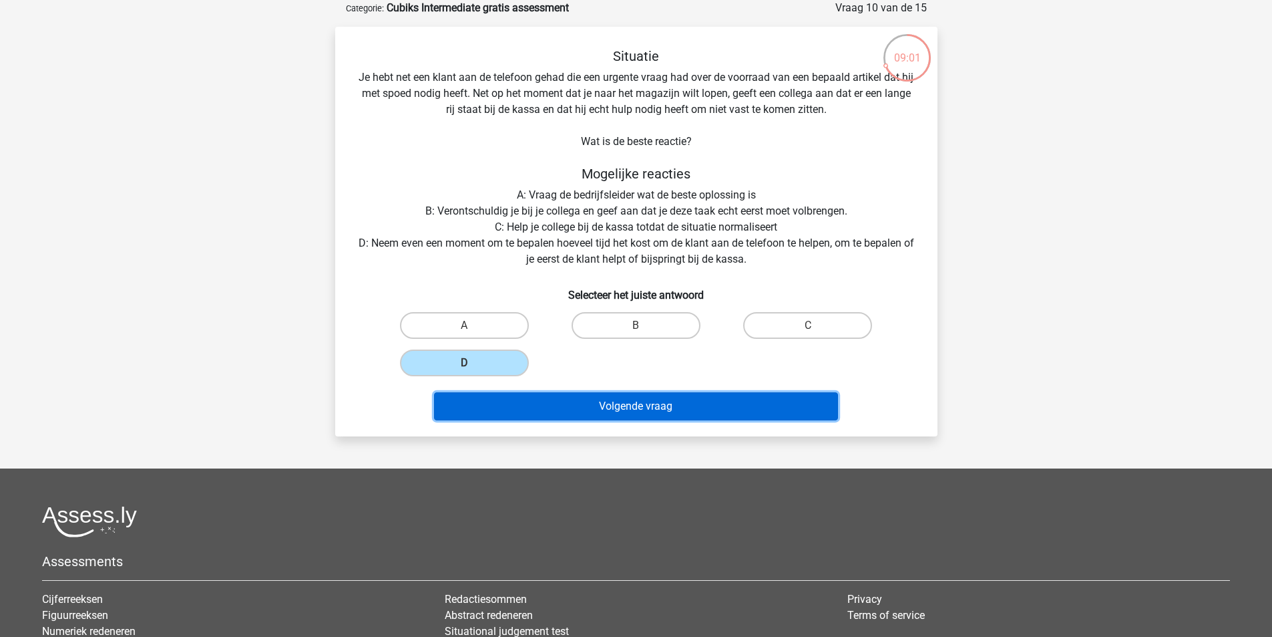
click at [635, 412] on button "Volgende vraag" at bounding box center [636, 406] width 404 height 28
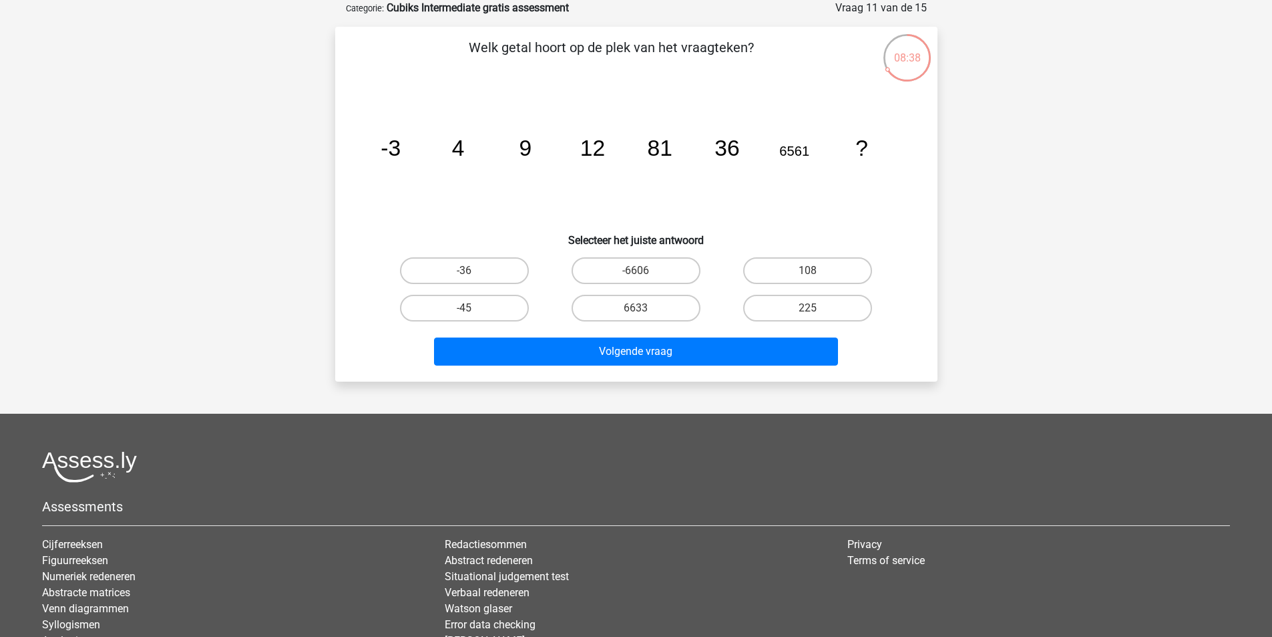
click at [791, 254] on div "108" at bounding box center [808, 270] width 172 height 37
click at [784, 261] on label "108" at bounding box center [807, 270] width 129 height 27
click at [808, 271] on input "108" at bounding box center [812, 275] width 9 height 9
radio input "true"
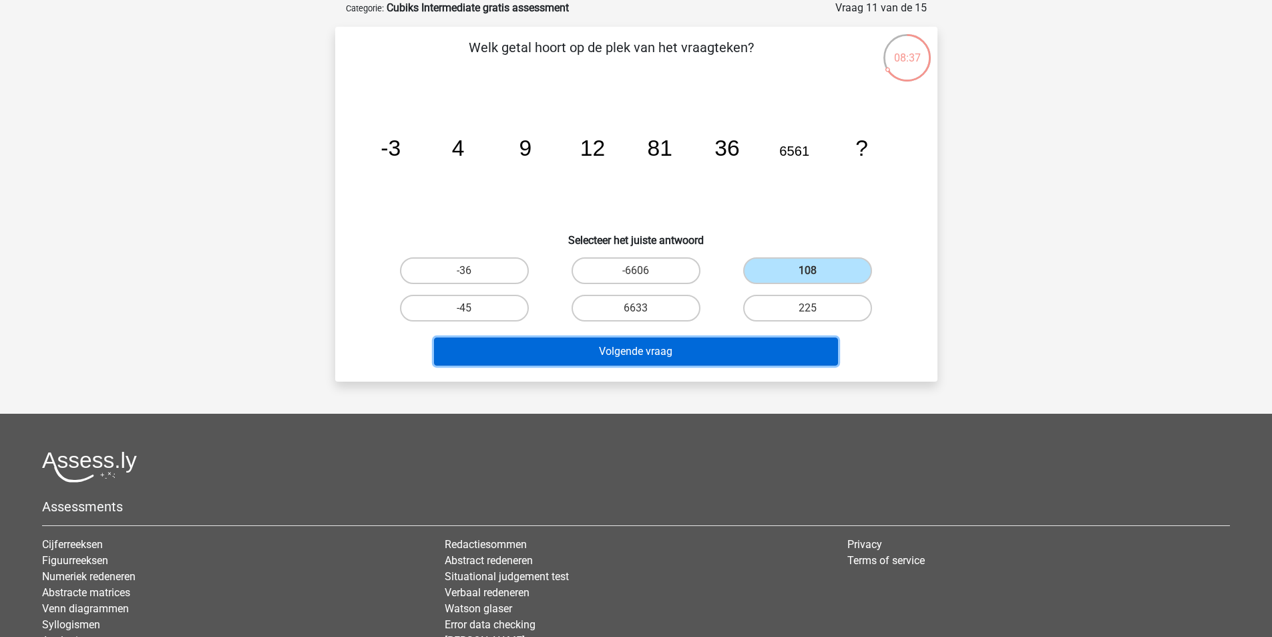
click at [633, 349] on button "Volgende vraag" at bounding box center [636, 351] width 404 height 28
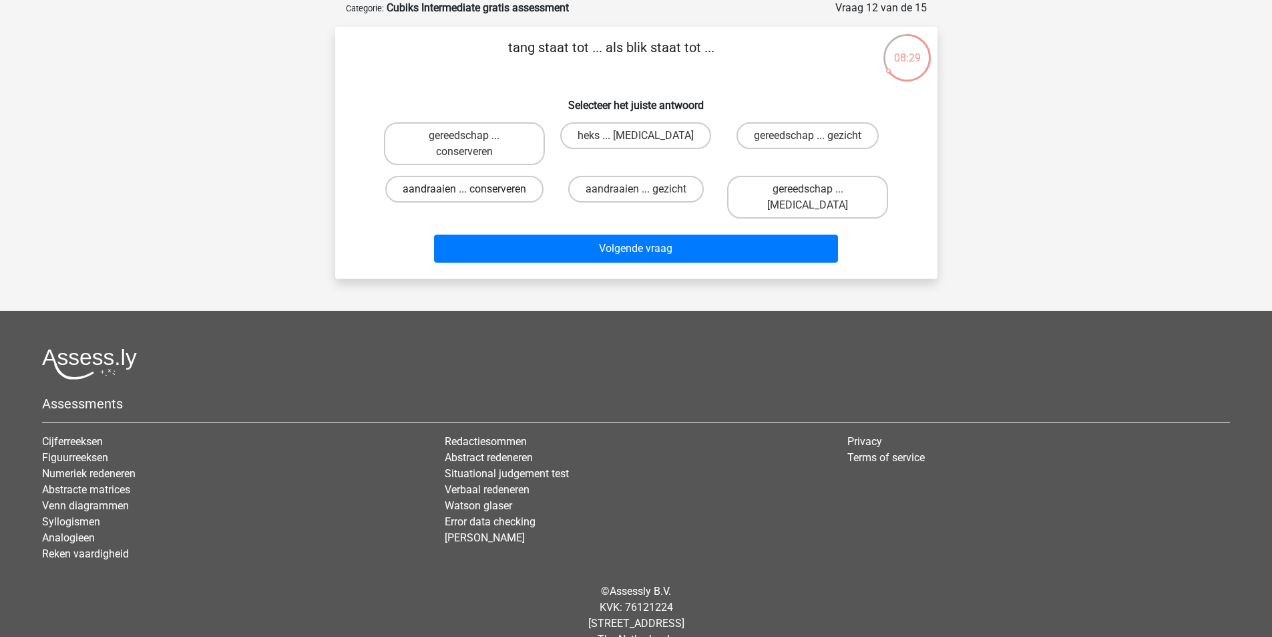
click at [446, 182] on label "aandraaien ... conserveren" at bounding box center [464, 189] width 158 height 27
click at [464, 189] on input "aandraaien ... conserveren" at bounding box center [468, 193] width 9 height 9
radio input "true"
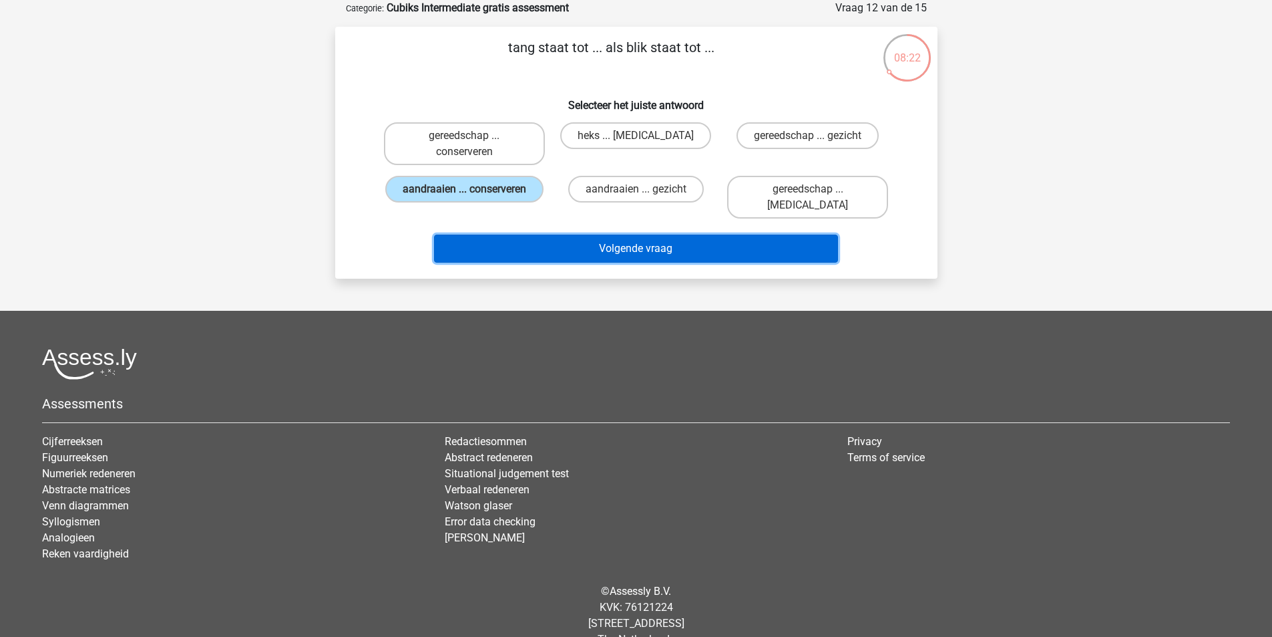
click at [645, 234] on button "Volgende vraag" at bounding box center [636, 248] width 404 height 28
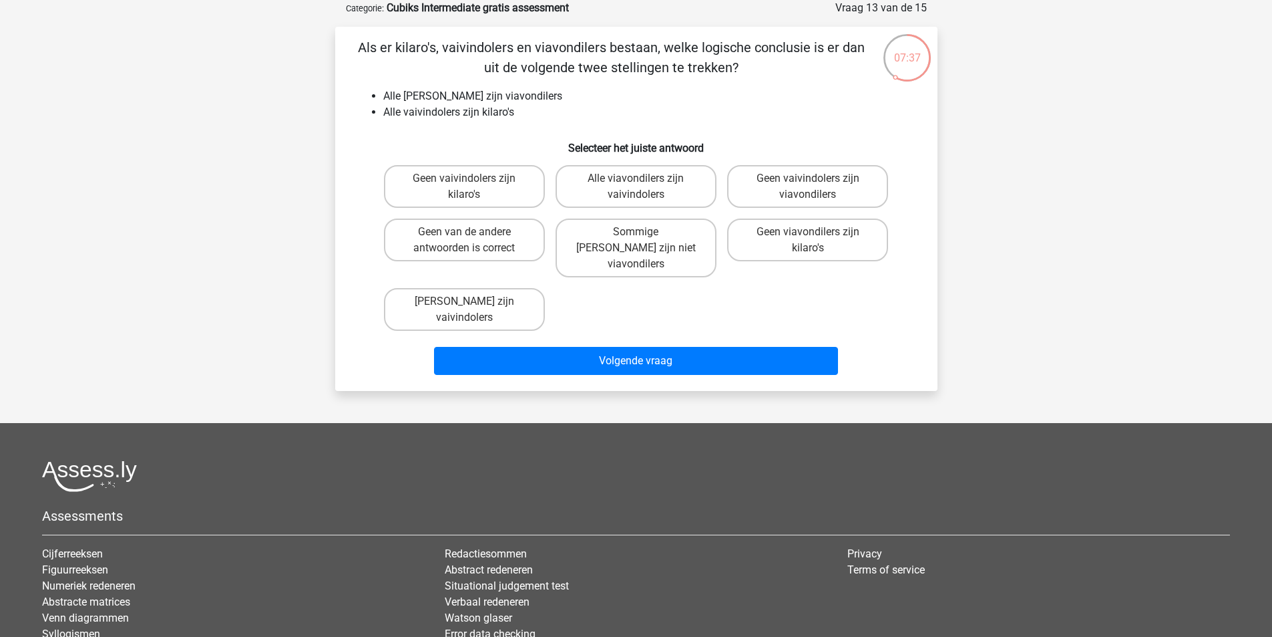
click at [469, 240] on input "Geen van de andere antwoorden is correct" at bounding box center [468, 236] width 9 height 9
radio input "true"
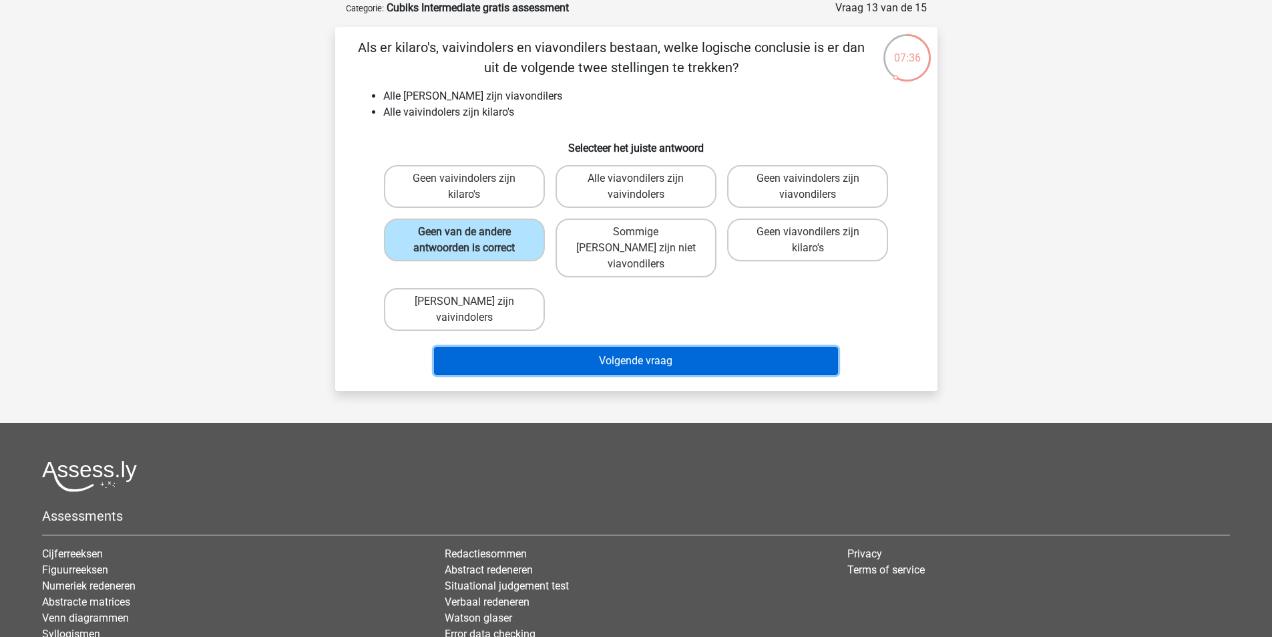
click at [655, 359] on button "Volgende vraag" at bounding box center [636, 361] width 404 height 28
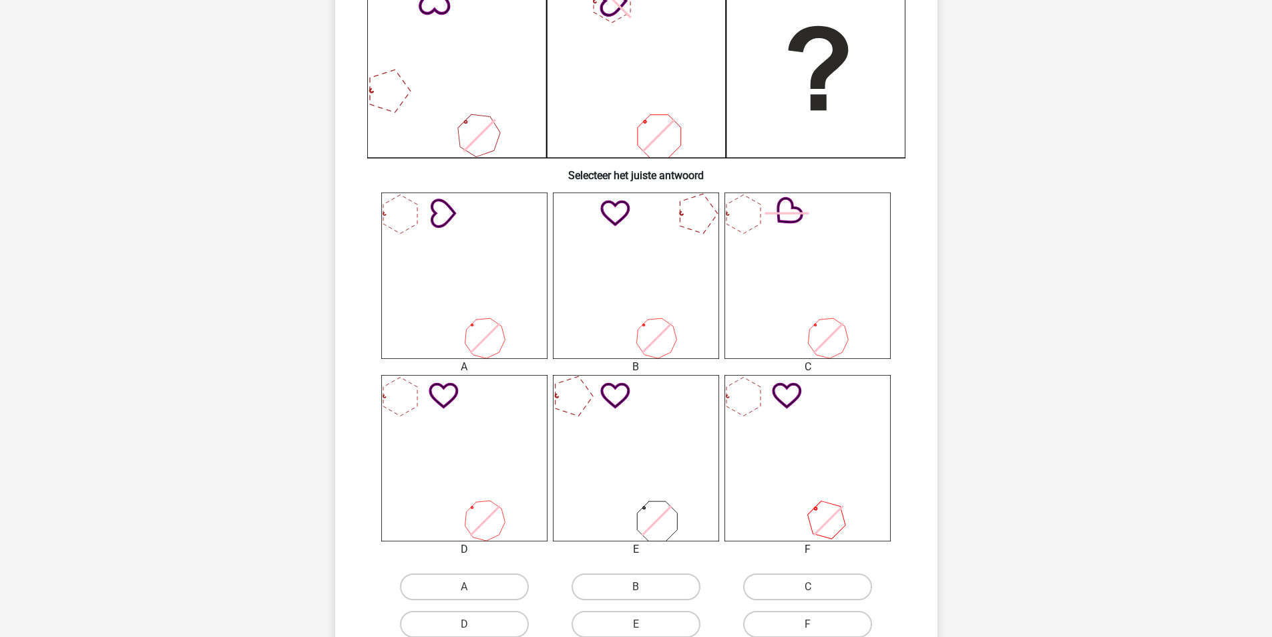
scroll to position [357, 0]
click at [609, 297] on icon at bounding box center [636, 275] width 166 height 166
click at [641, 584] on label "B" at bounding box center [636, 585] width 129 height 27
click at [641, 586] on input "B" at bounding box center [640, 590] width 9 height 9
radio input "true"
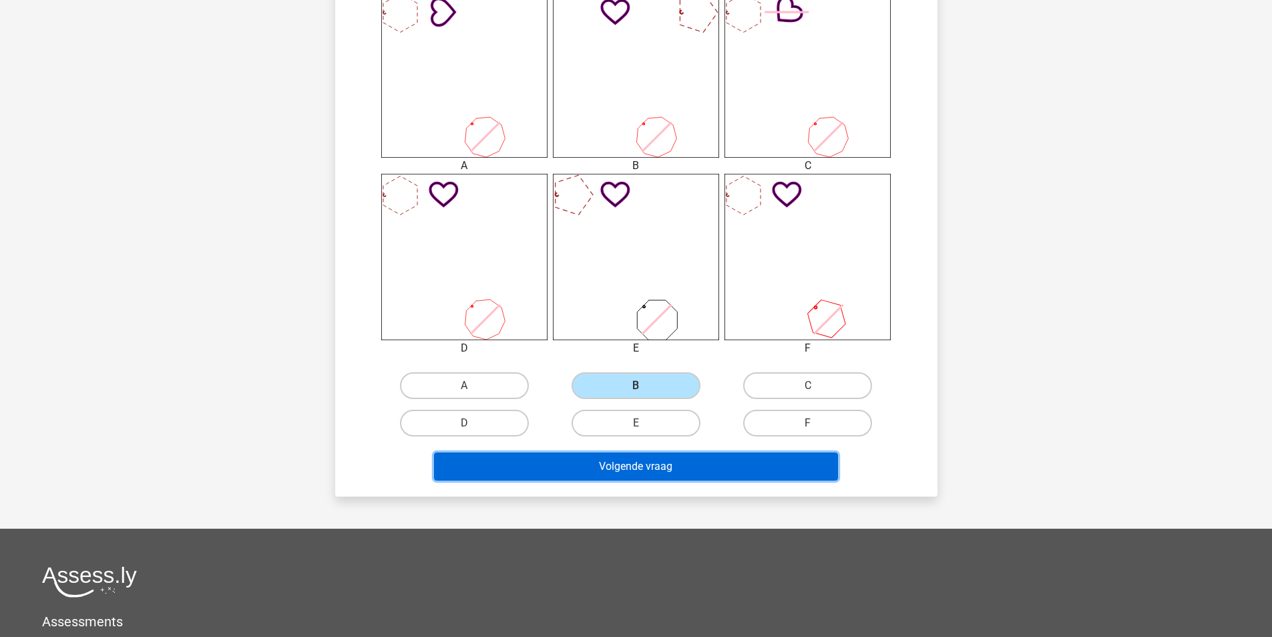
click at [653, 468] on button "Volgende vraag" at bounding box center [636, 466] width 404 height 28
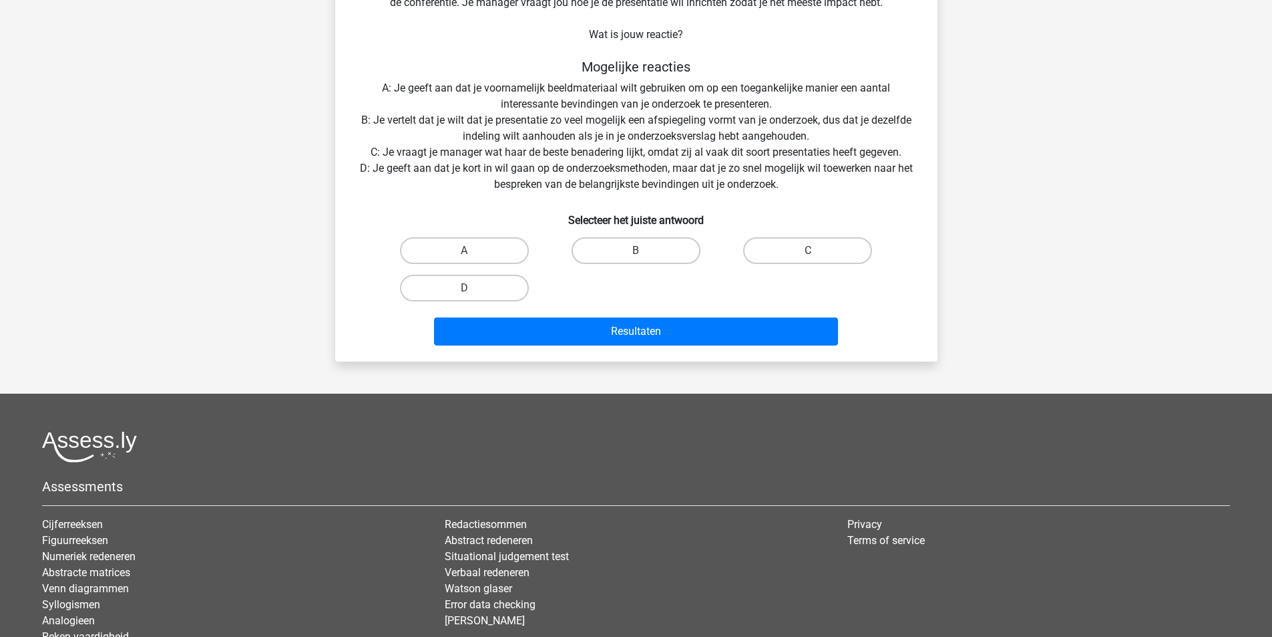
scroll to position [67, 0]
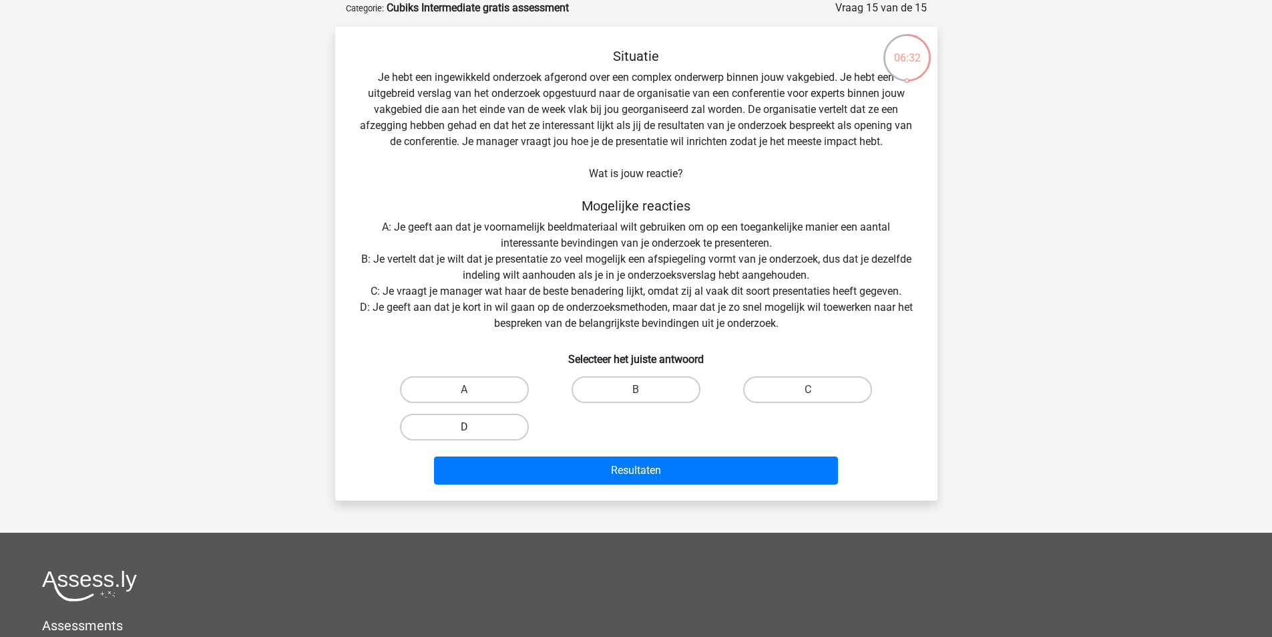
click at [470, 426] on label "D" at bounding box center [464, 426] width 129 height 27
click at [470, 427] on input "D" at bounding box center [468, 431] width 9 height 9
radio input "true"
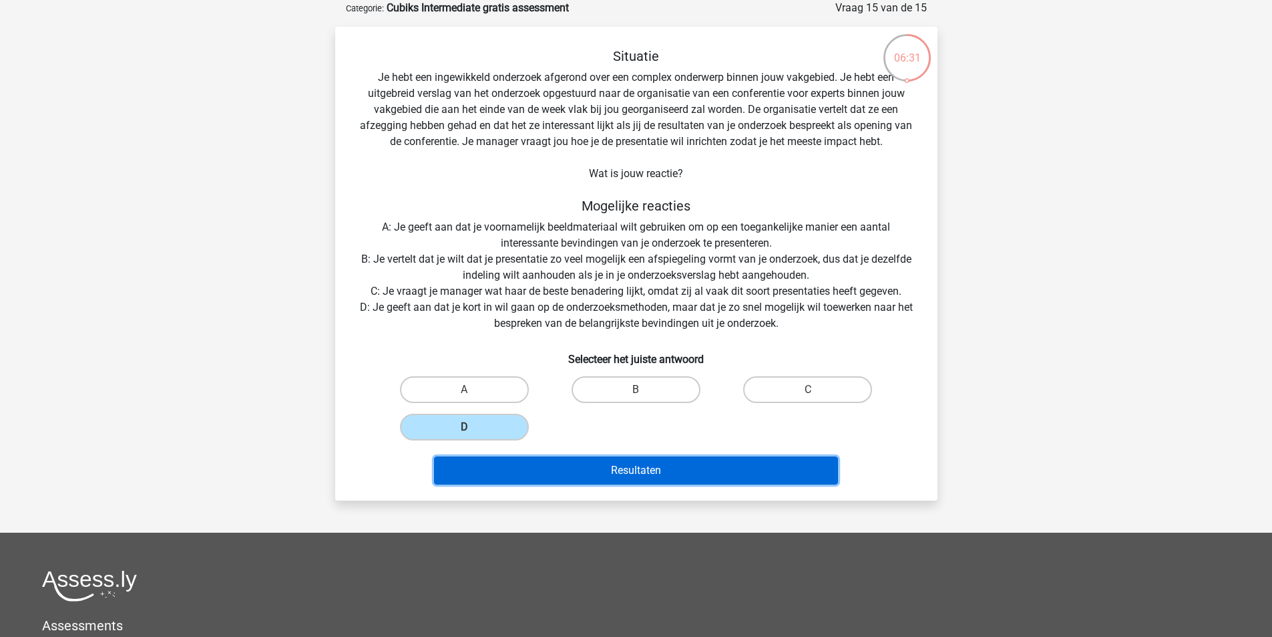
click at [588, 469] on button "Resultaten" at bounding box center [636, 470] width 404 height 28
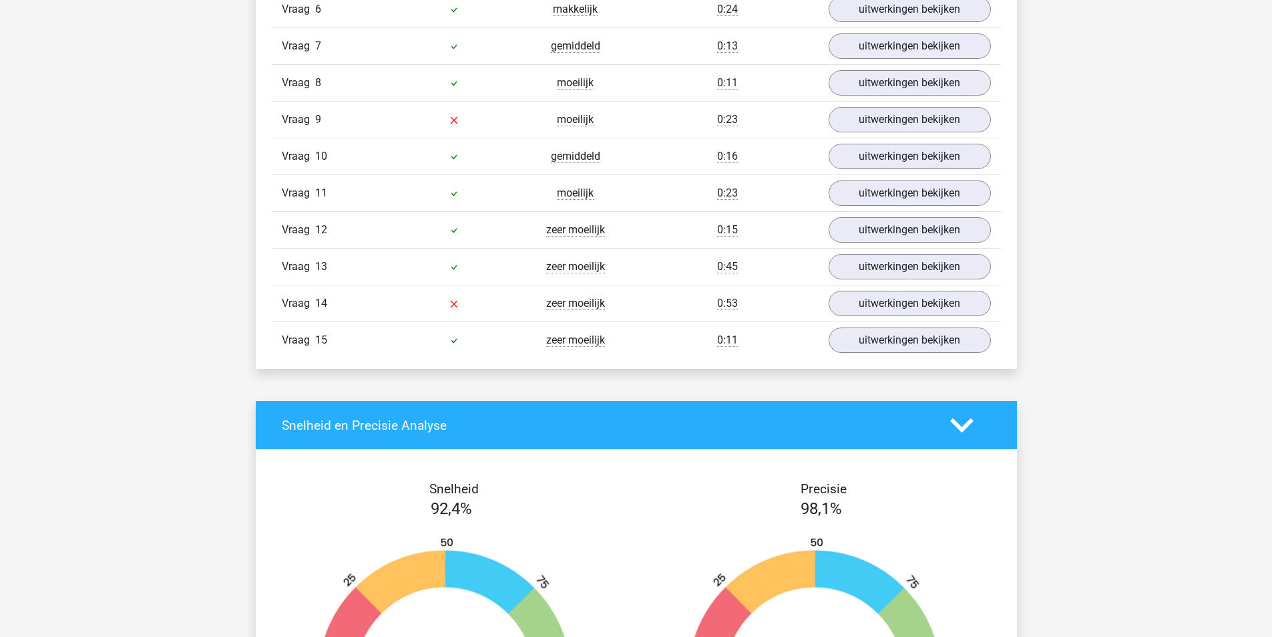
scroll to position [1803, 0]
click at [913, 119] on link "uitwerkingen bekijken" at bounding box center [909, 119] width 186 height 29
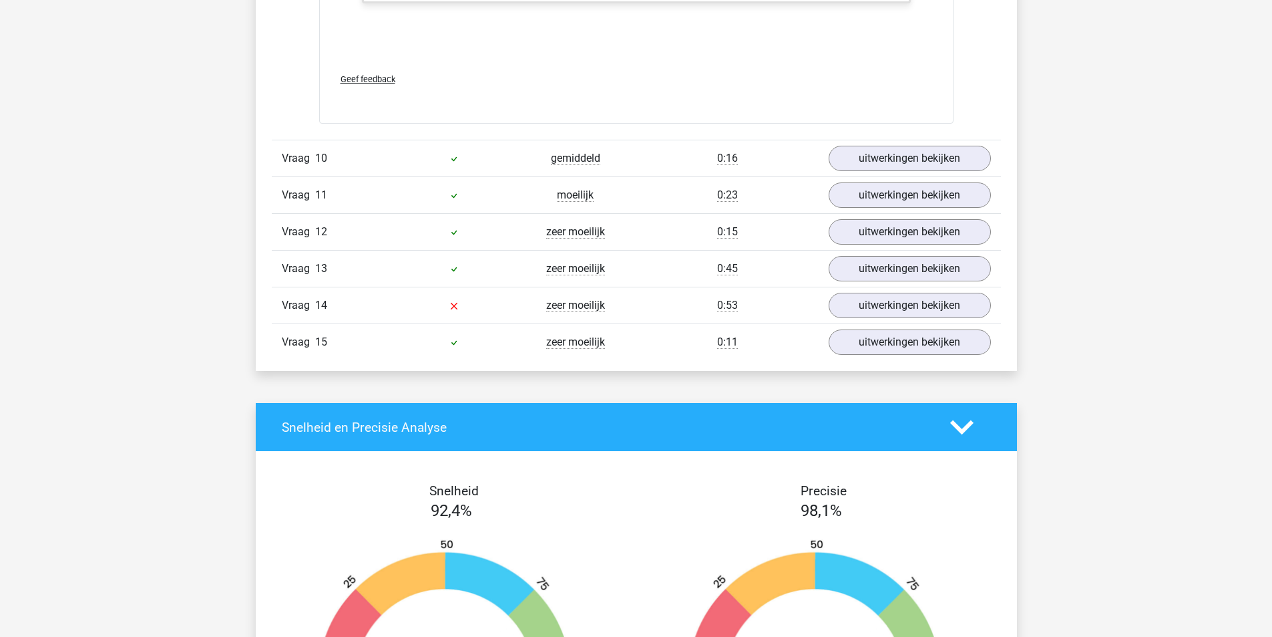
scroll to position [3206, 0]
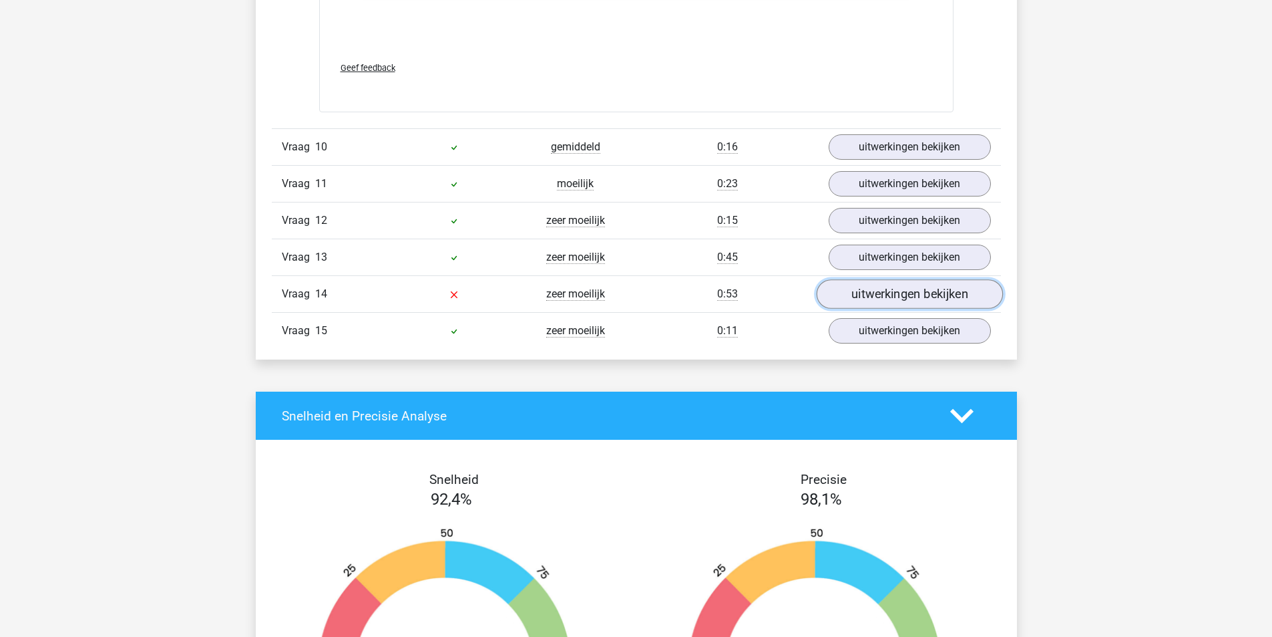
click at [895, 292] on link "uitwerkingen bekijken" at bounding box center [909, 293] width 186 height 29
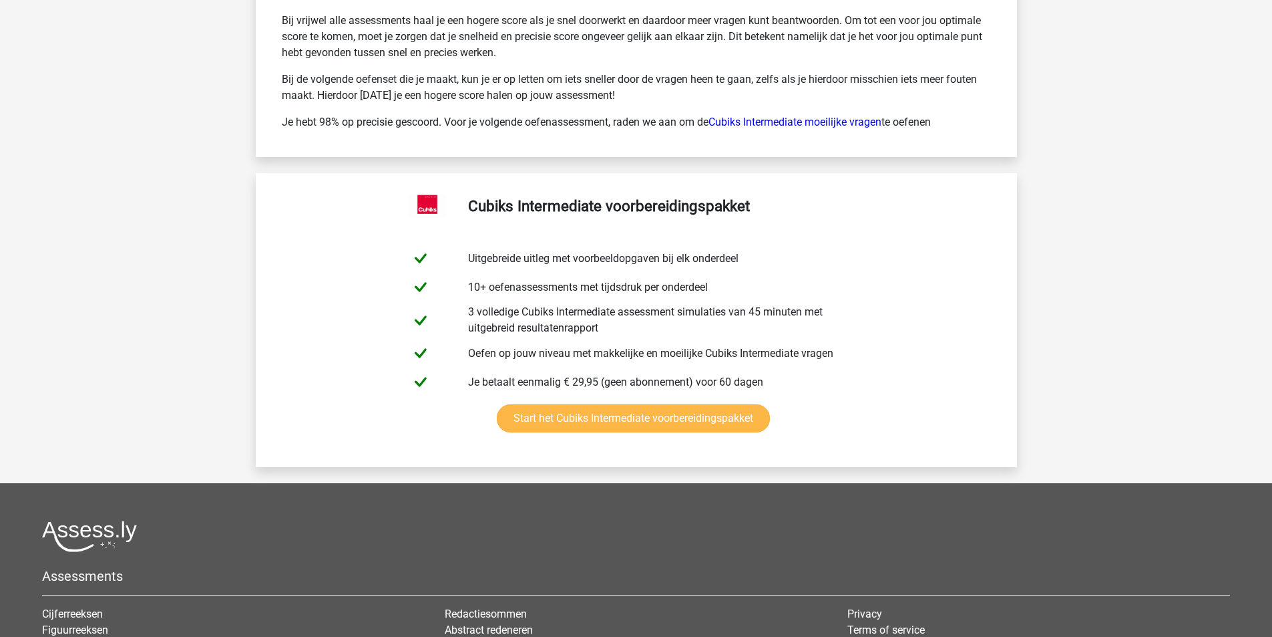
scroll to position [5455, 0]
